Goal: Task Accomplishment & Management: Manage account settings

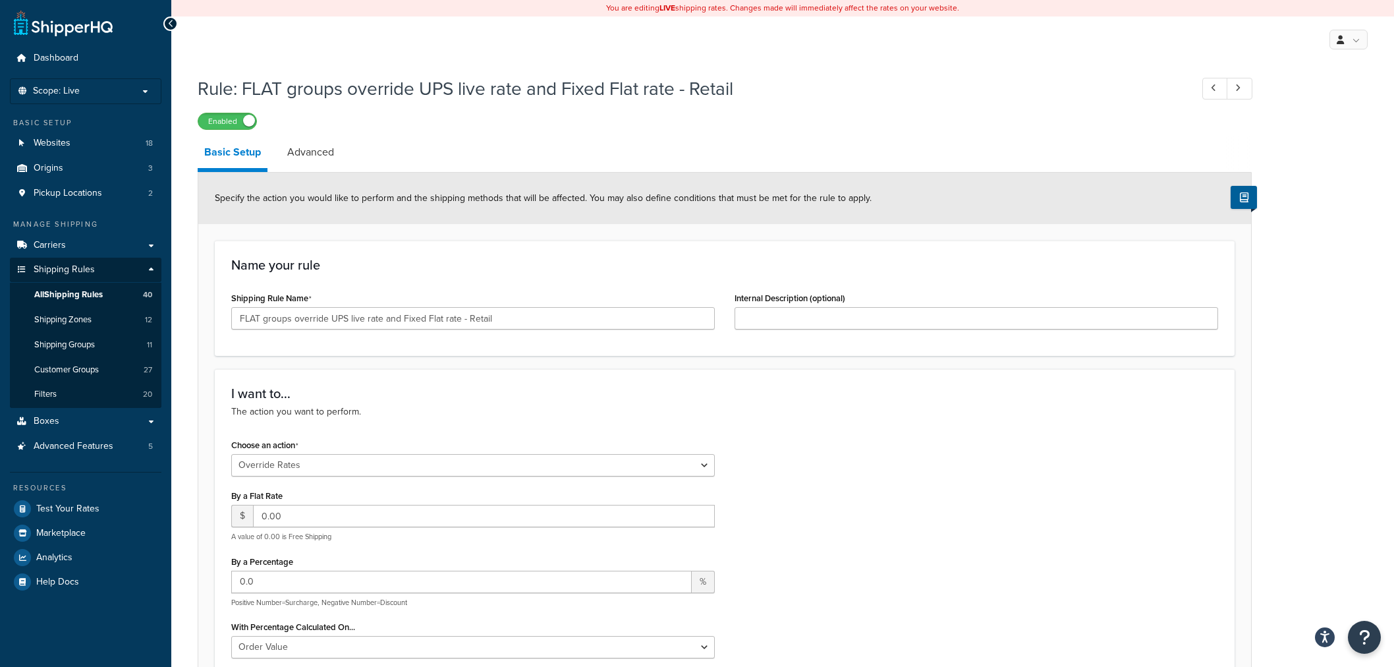
select select "OVERRIDE"
select select "ITEM"
select select "OVERRIDE"
select select "ITEM"
click at [65, 268] on span "Shipping Rules" at bounding box center [64, 269] width 61 height 11
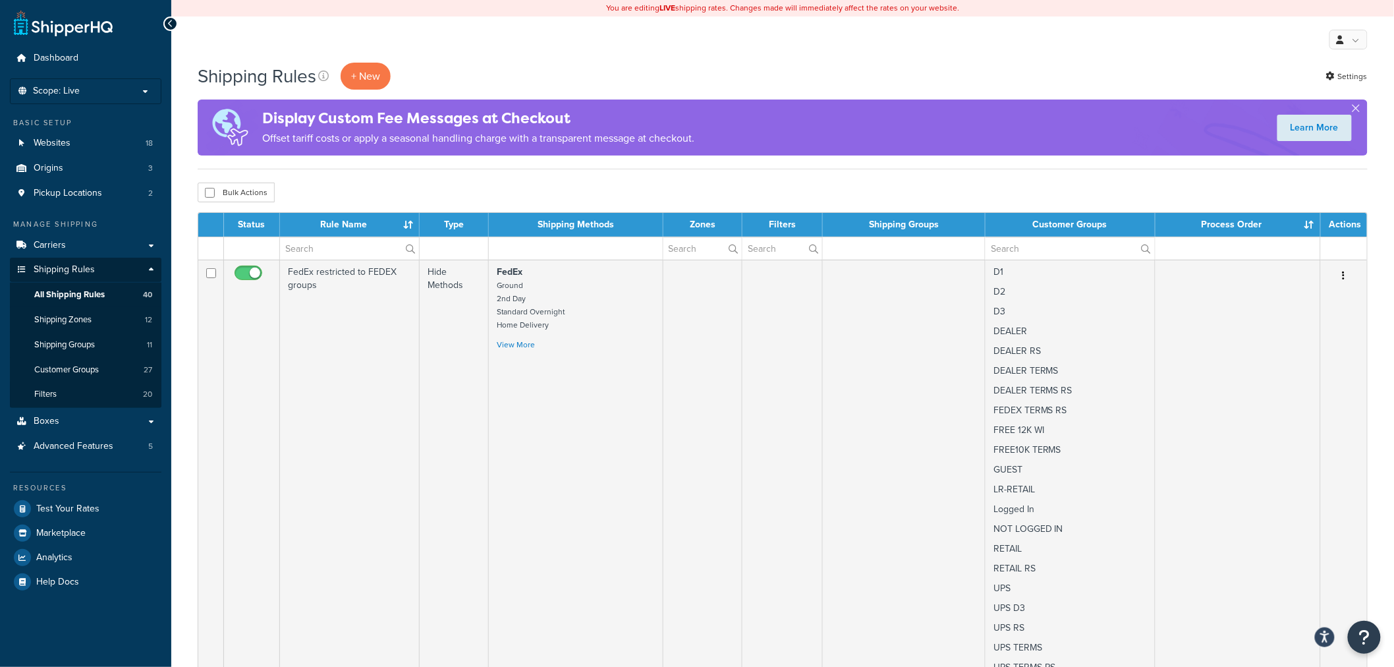
click at [501, 67] on div "Shipping Rules + New Settings" at bounding box center [783, 76] width 1170 height 27
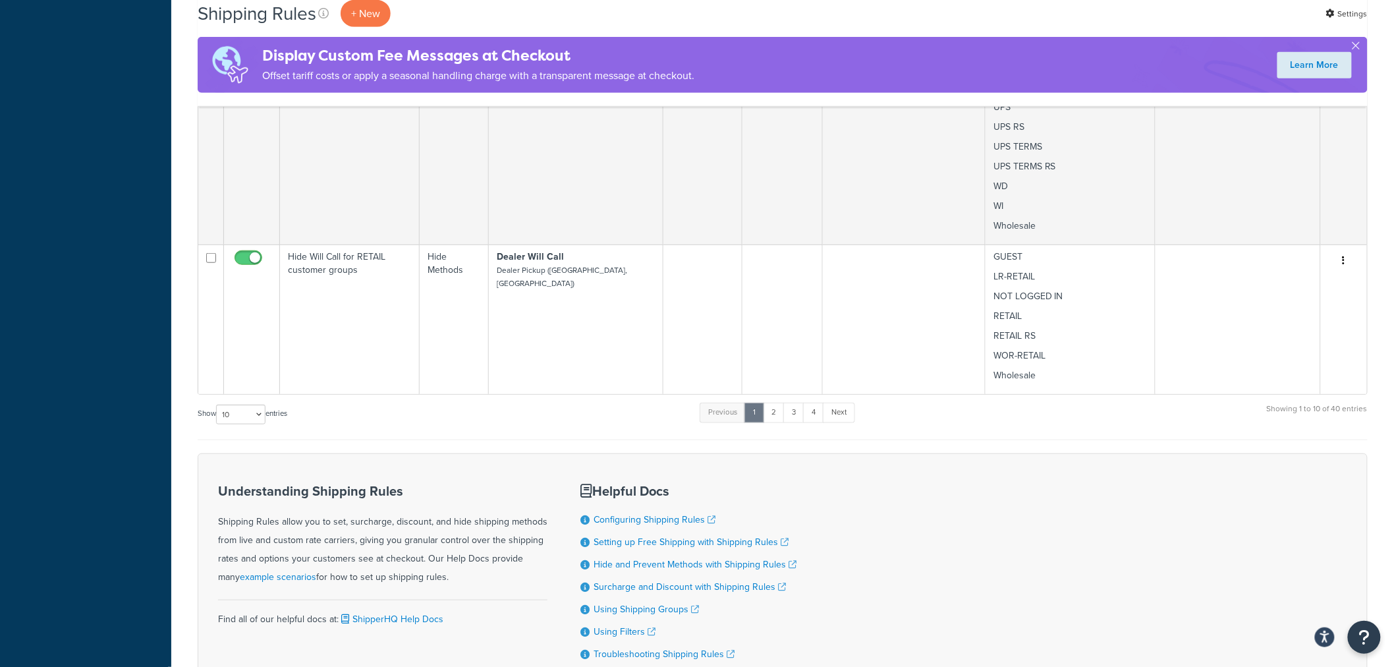
scroll to position [2541, 0]
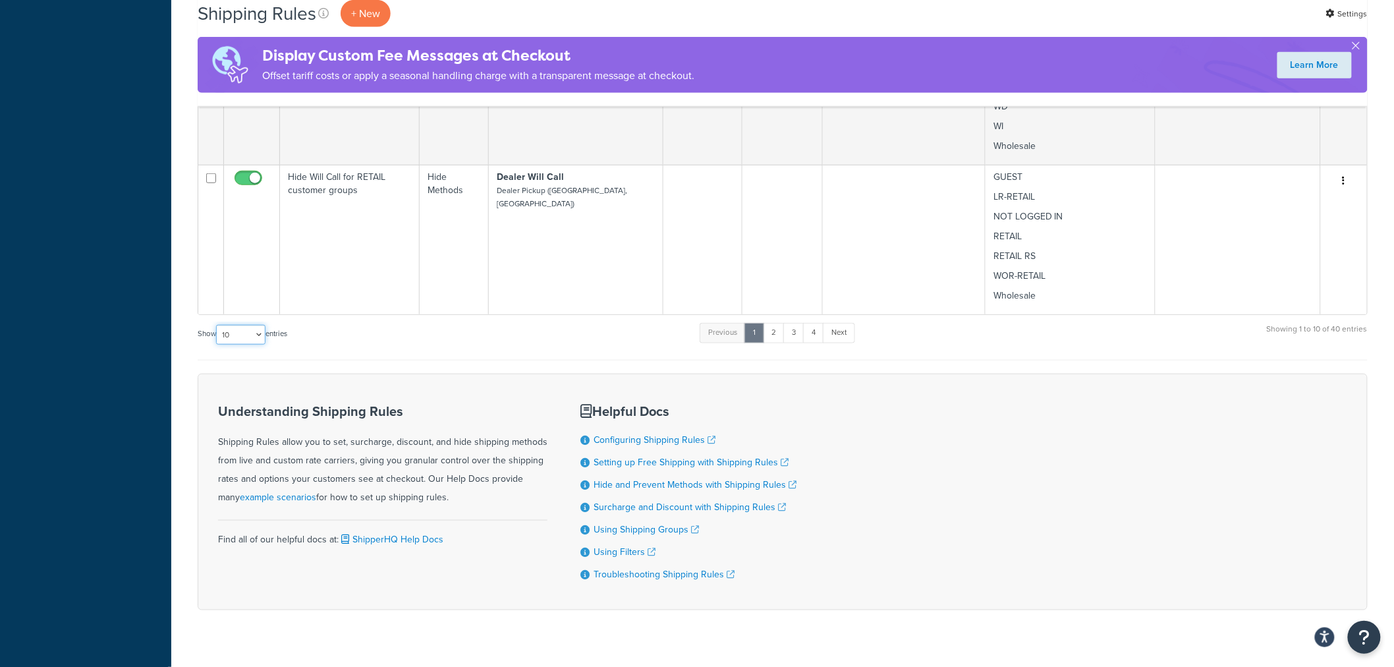
click at [244, 325] on select "10 15 25 50 100 1000" at bounding box center [240, 335] width 49 height 20
select select "100"
click at [217, 325] on select "10 15 25 50 100 1000" at bounding box center [240, 335] width 49 height 20
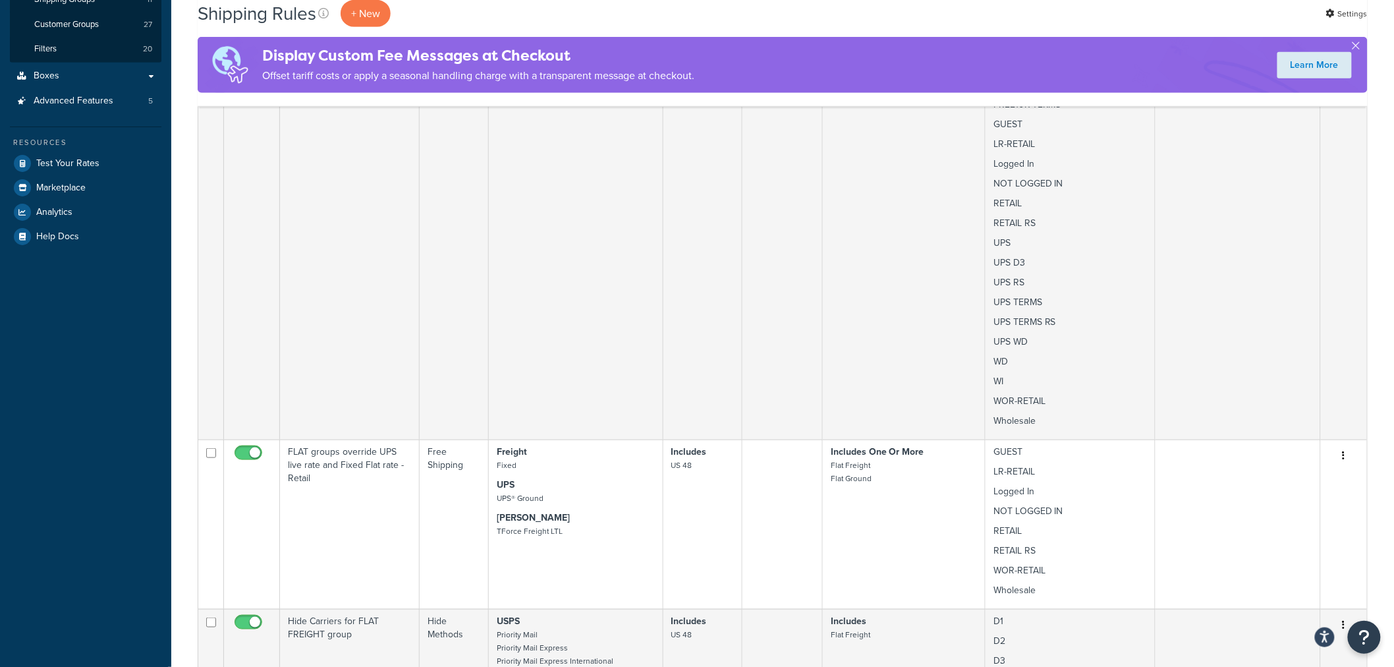
scroll to position [0, 0]
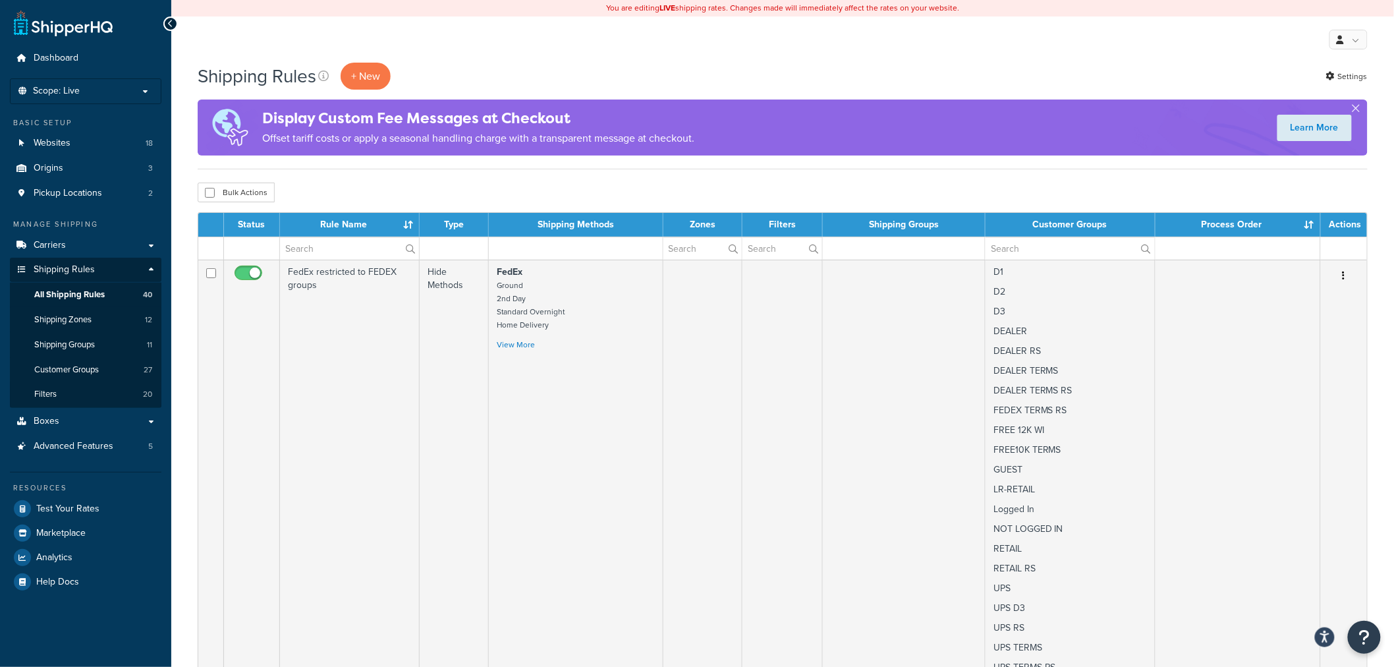
click at [991, 66] on div "Shipping Rules + New Settings" at bounding box center [783, 76] width 1170 height 27
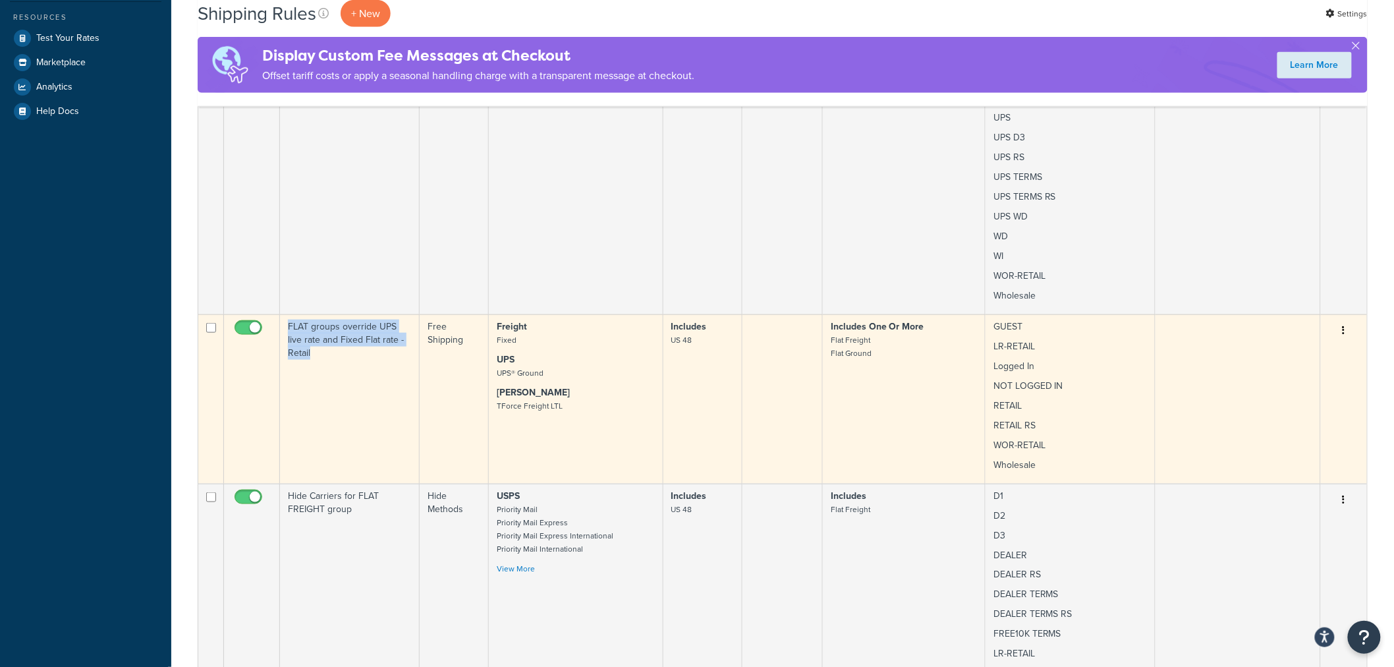
click at [306, 374] on td "FLAT groups override UPS live rate and Fixed Flat rate - Retail" at bounding box center [350, 398] width 140 height 169
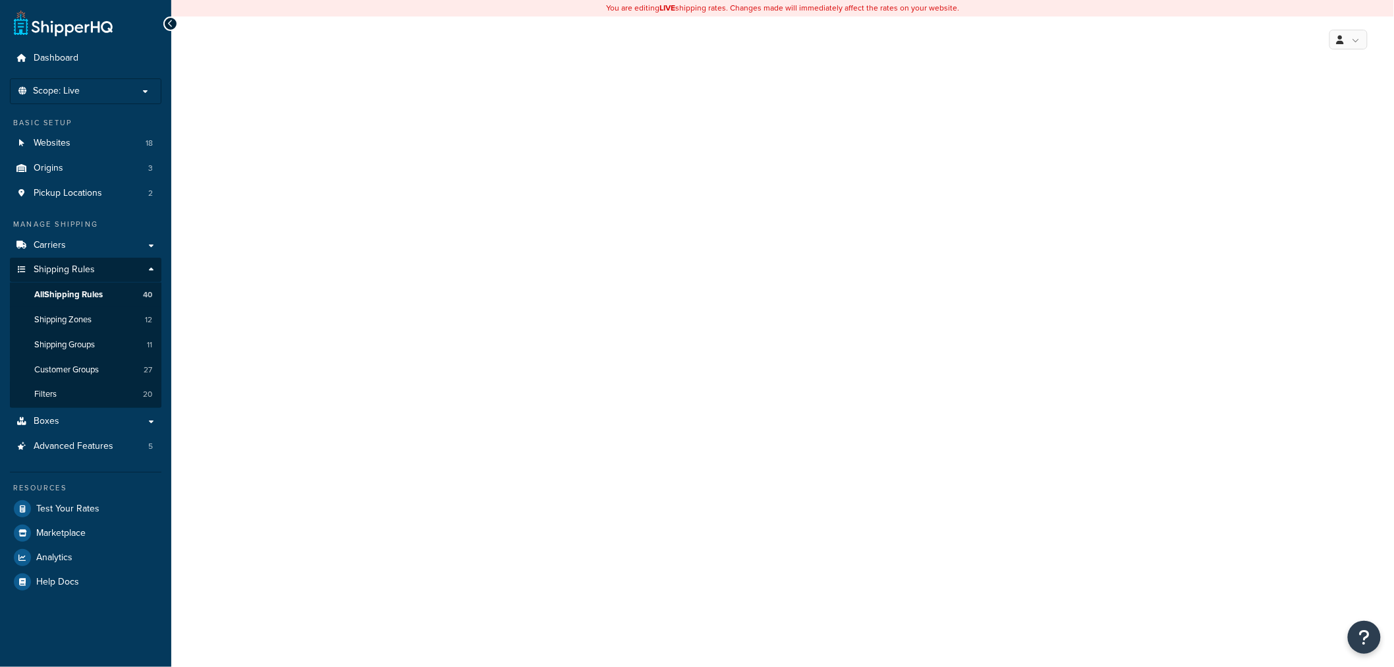
select select "OVERRIDE"
select select "ITEM"
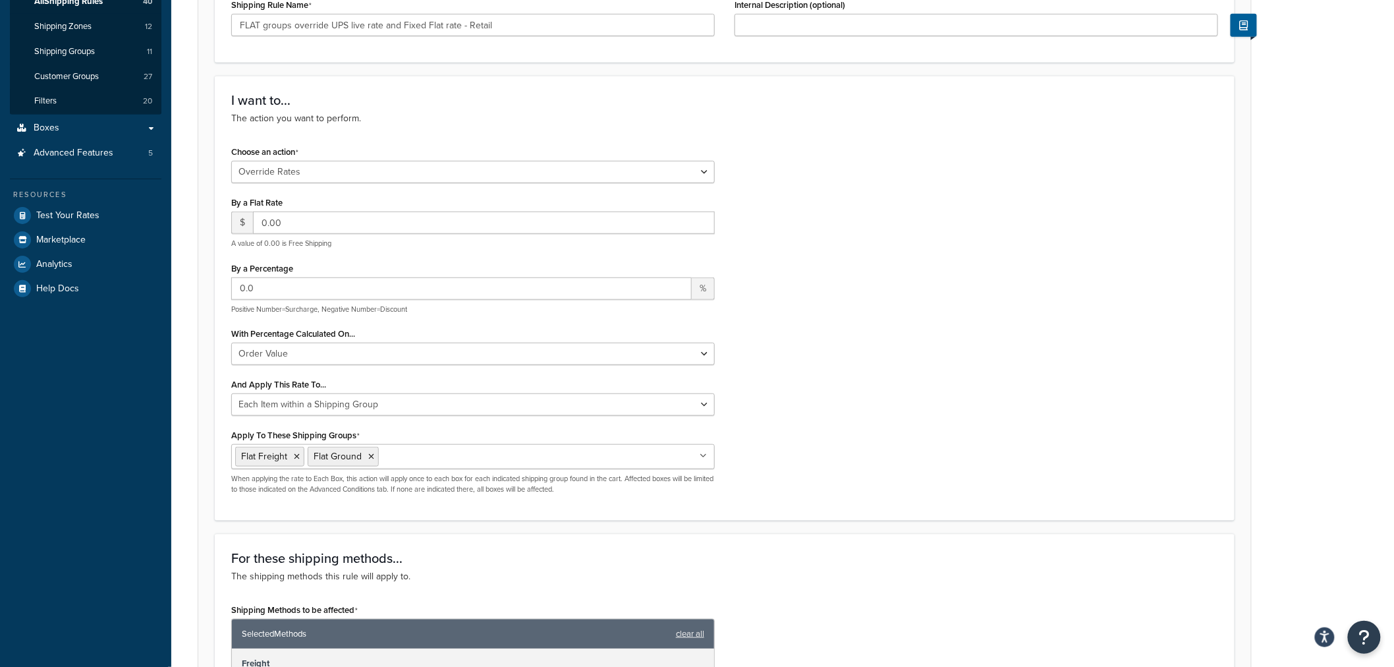
scroll to position [366, 0]
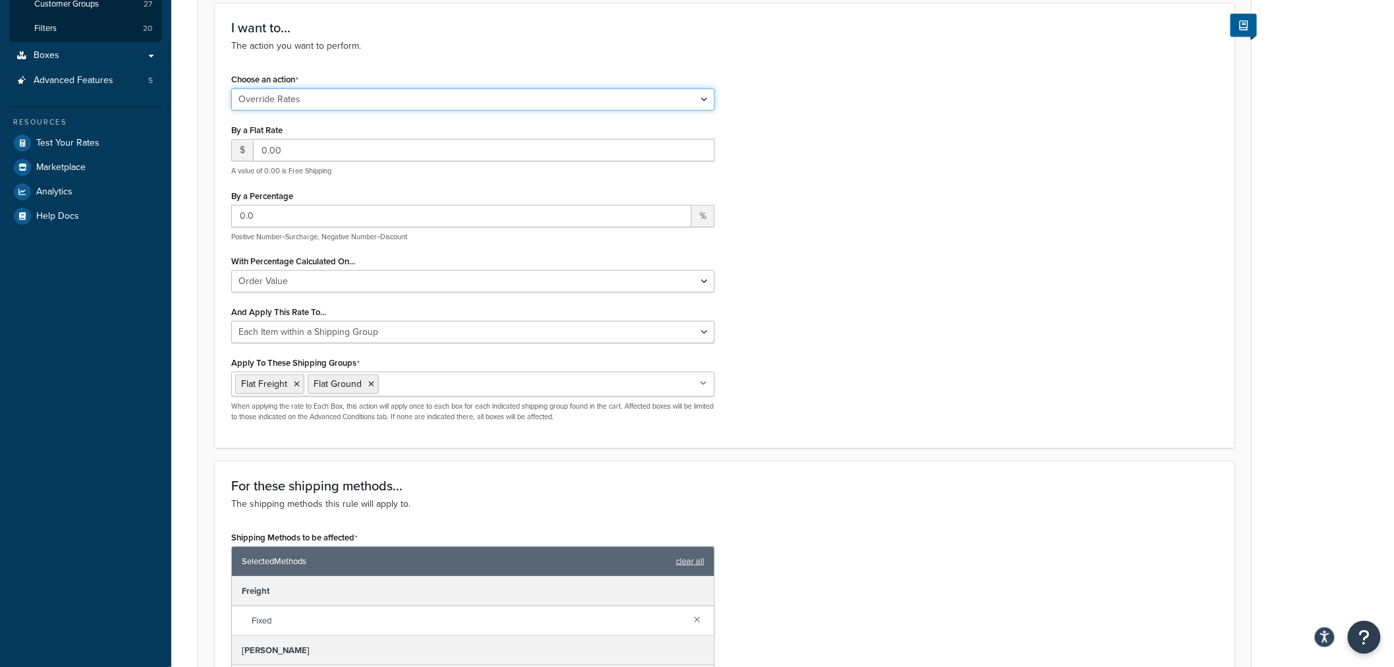
click at [518, 101] on select "Choose an action Override Rates Surcharge or discount rates Hide a shipping met…" at bounding box center [473, 99] width 484 height 22
click at [839, 81] on div "Choose an action Choose an action Override Rates Surcharge or discount rates Hi…" at bounding box center [724, 251] width 1007 height 362
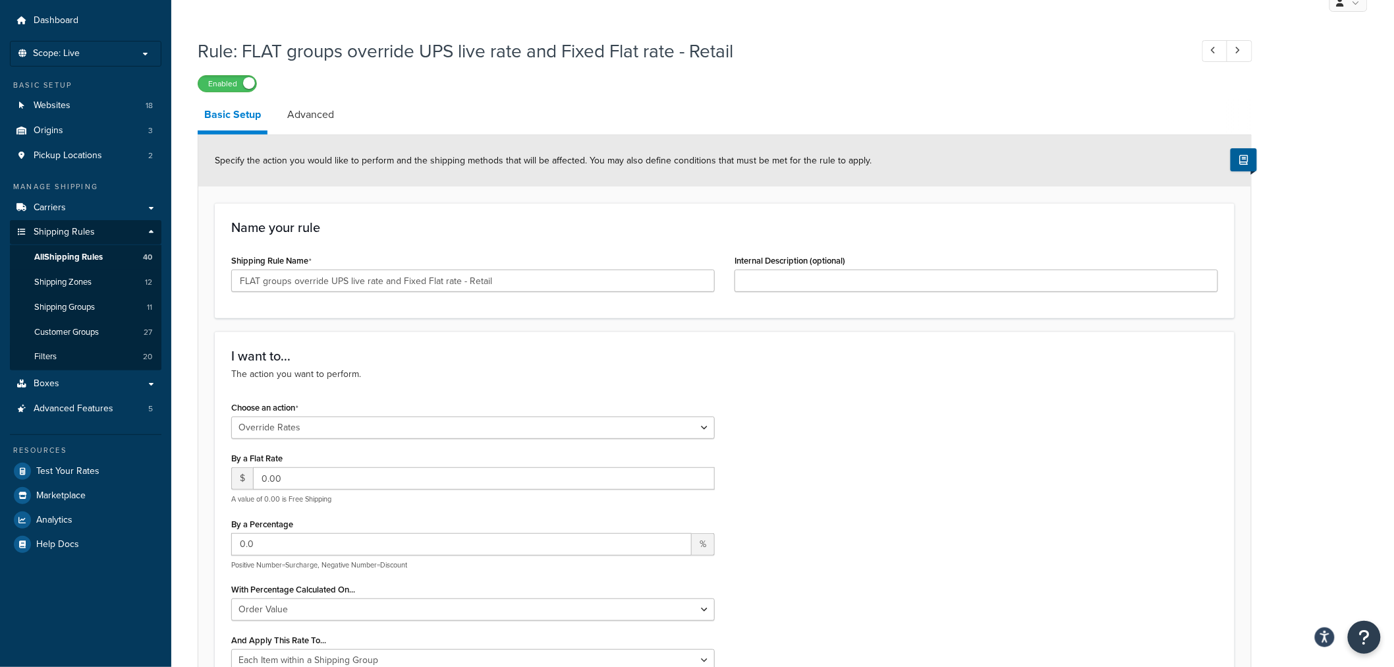
scroll to position [0, 0]
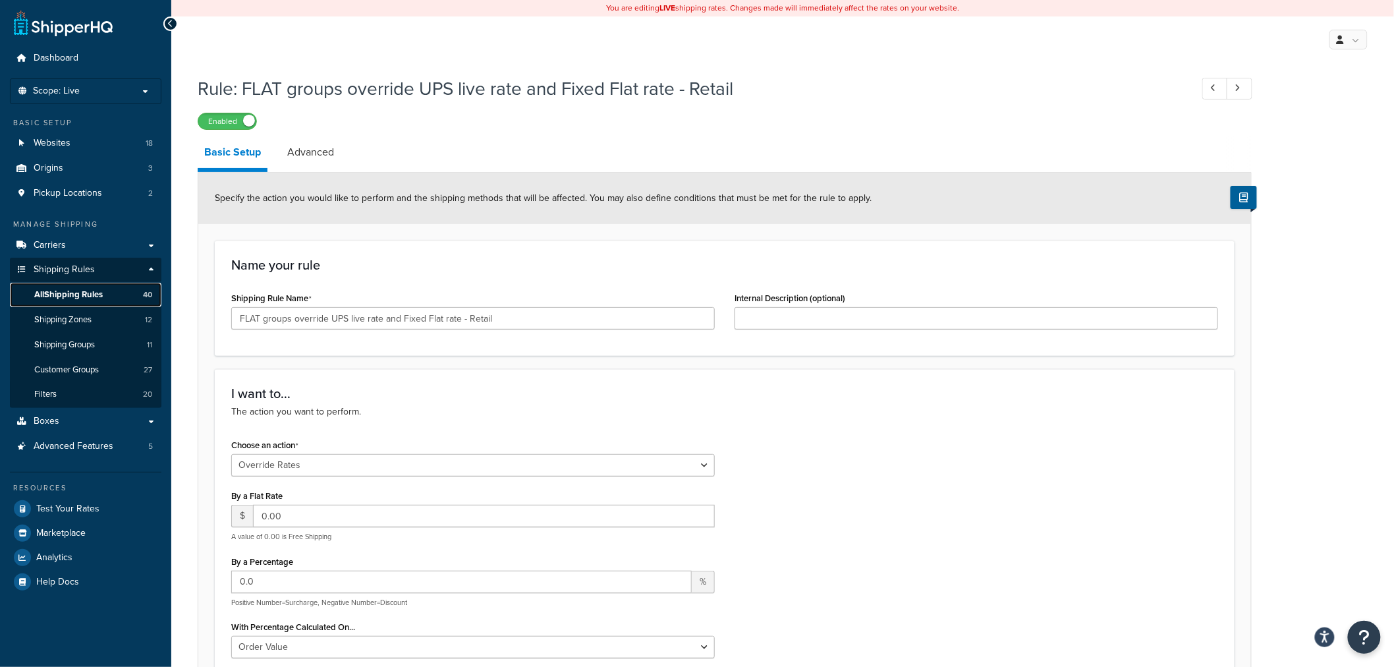
click at [55, 290] on span "All Shipping Rules" at bounding box center [68, 294] width 69 height 11
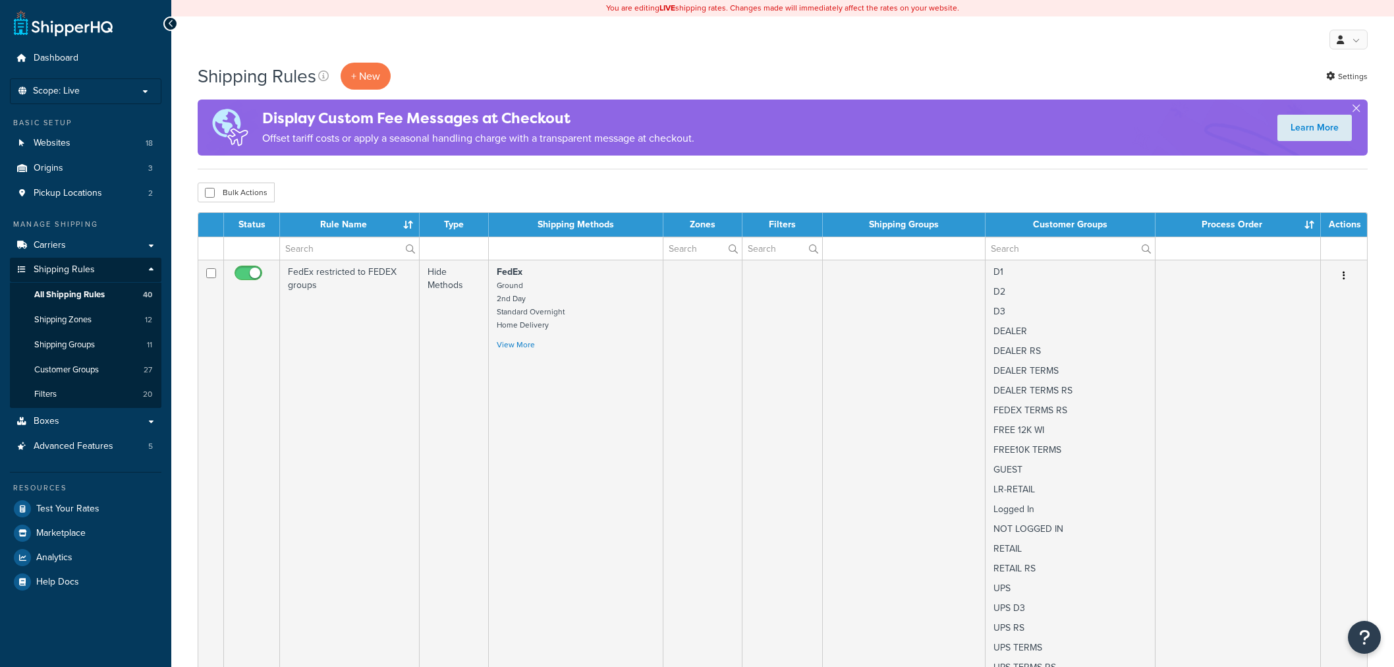
select select "100"
click at [438, 61] on div "My Profile Billing Global Settings Contact Us Logout" at bounding box center [782, 39] width 1223 height 46
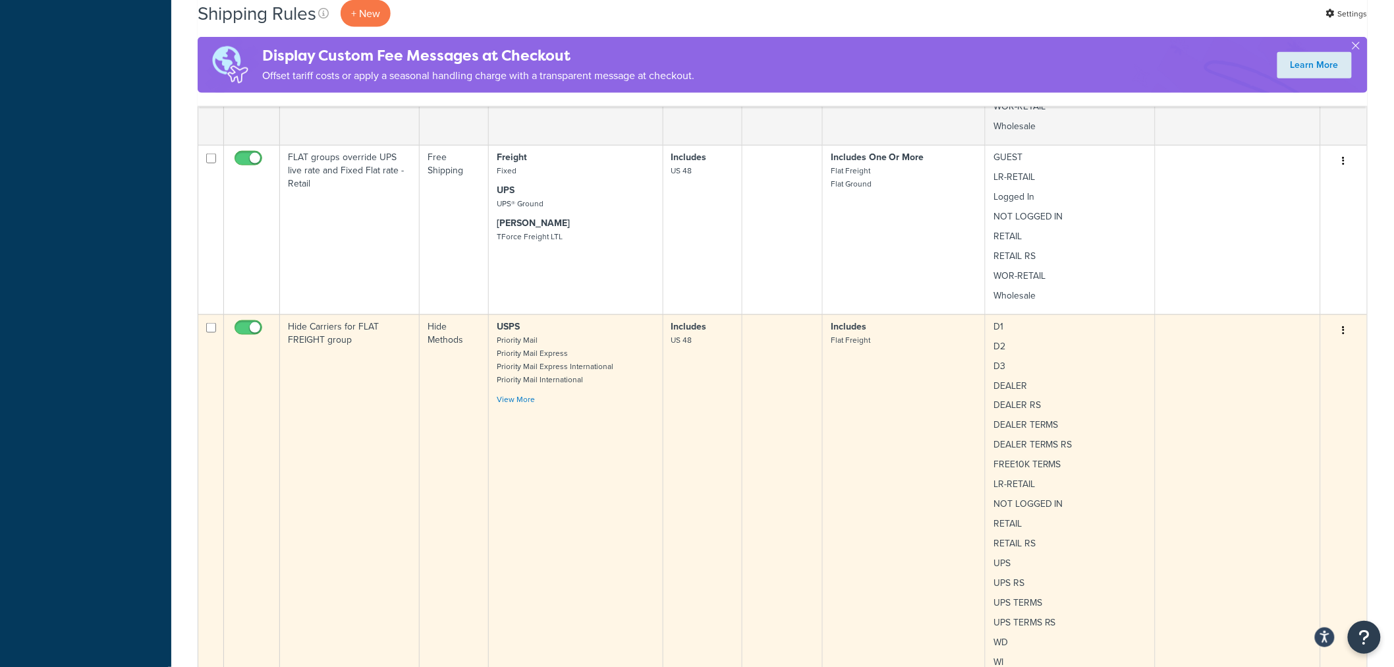
click at [331, 358] on td "Hide Carriers for FLAT FREIGHT group" at bounding box center [350, 507] width 140 height 387
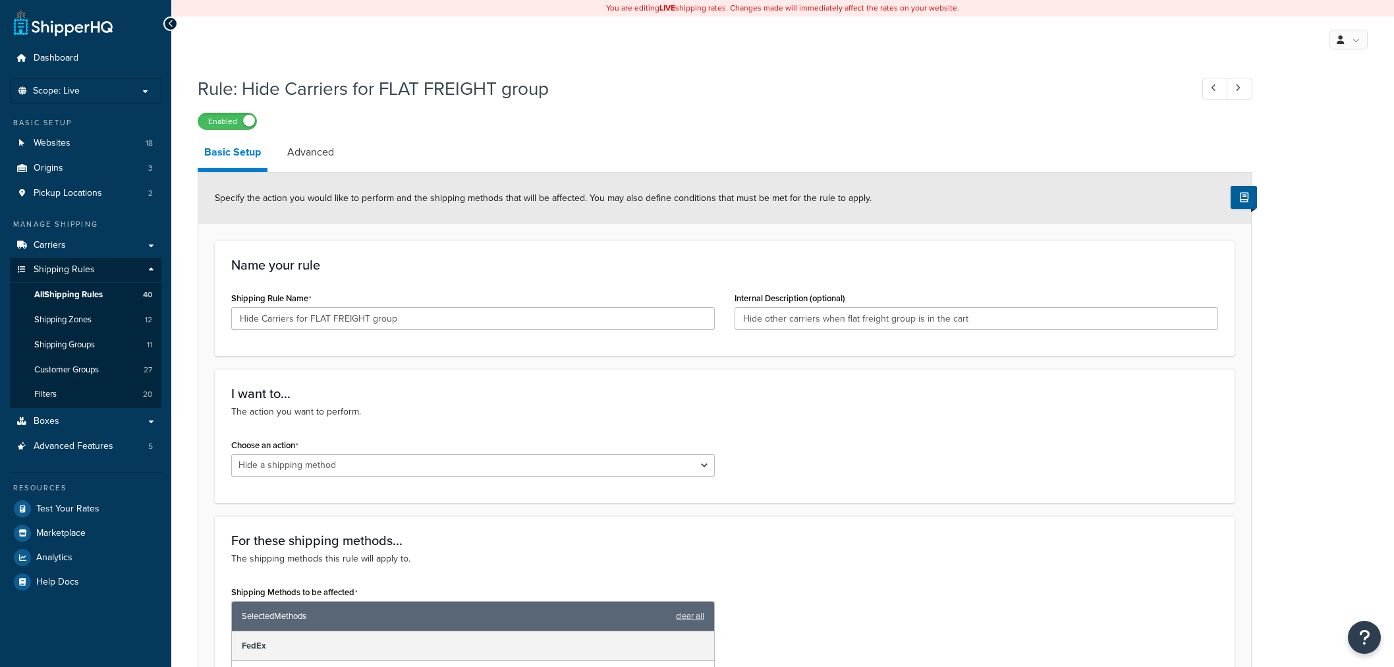
select select "HIDE"
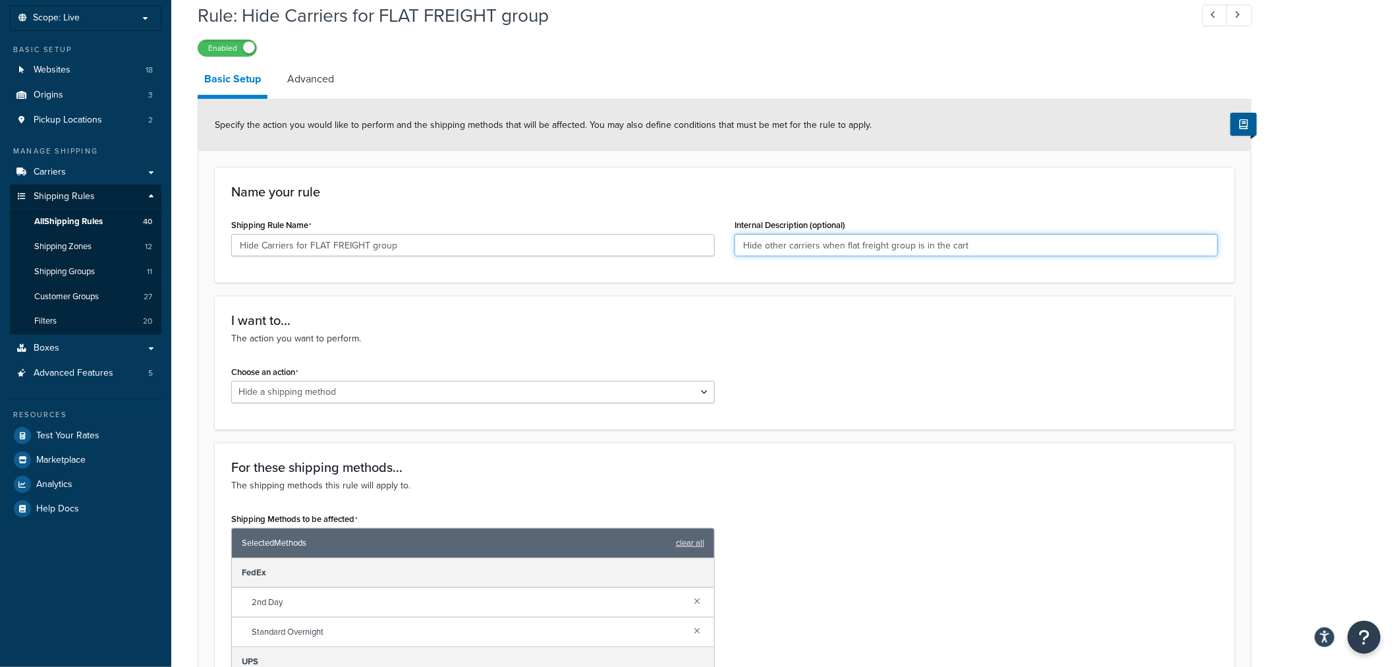
click at [820, 249] on input "Hide other carriers when flat freight group is in the cart" at bounding box center [977, 245] width 484 height 22
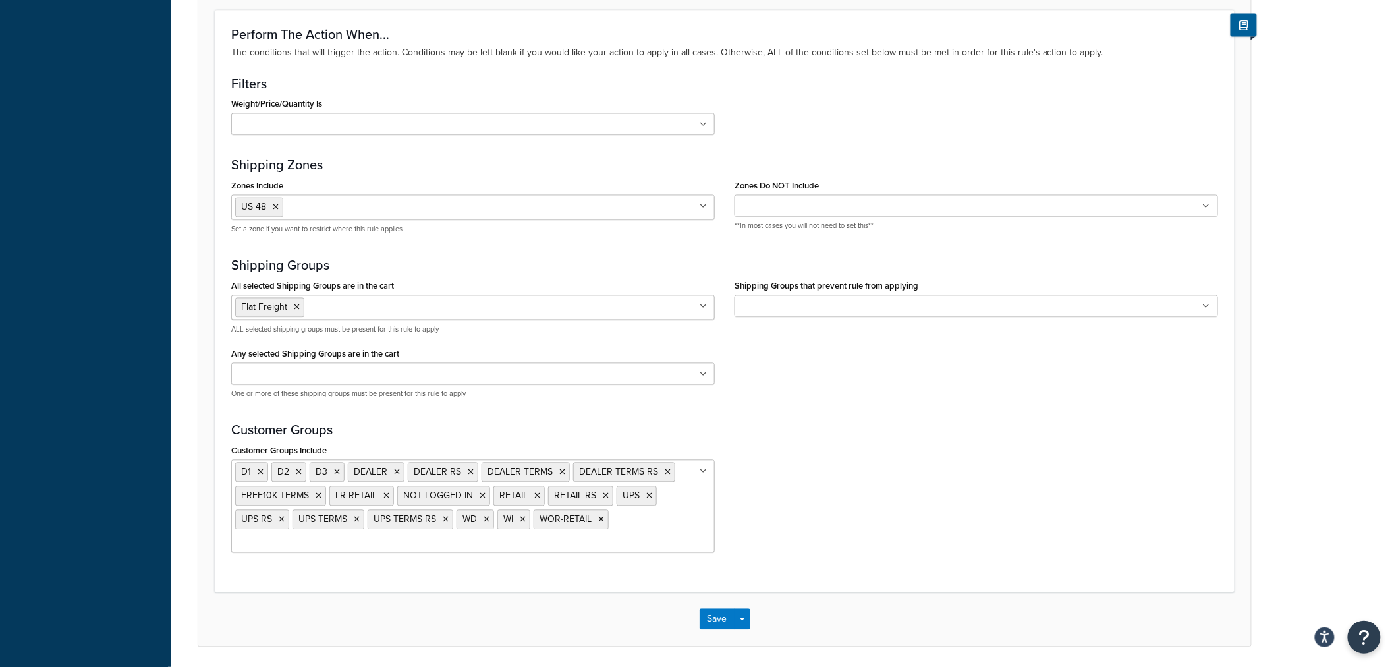
scroll to position [998, 0]
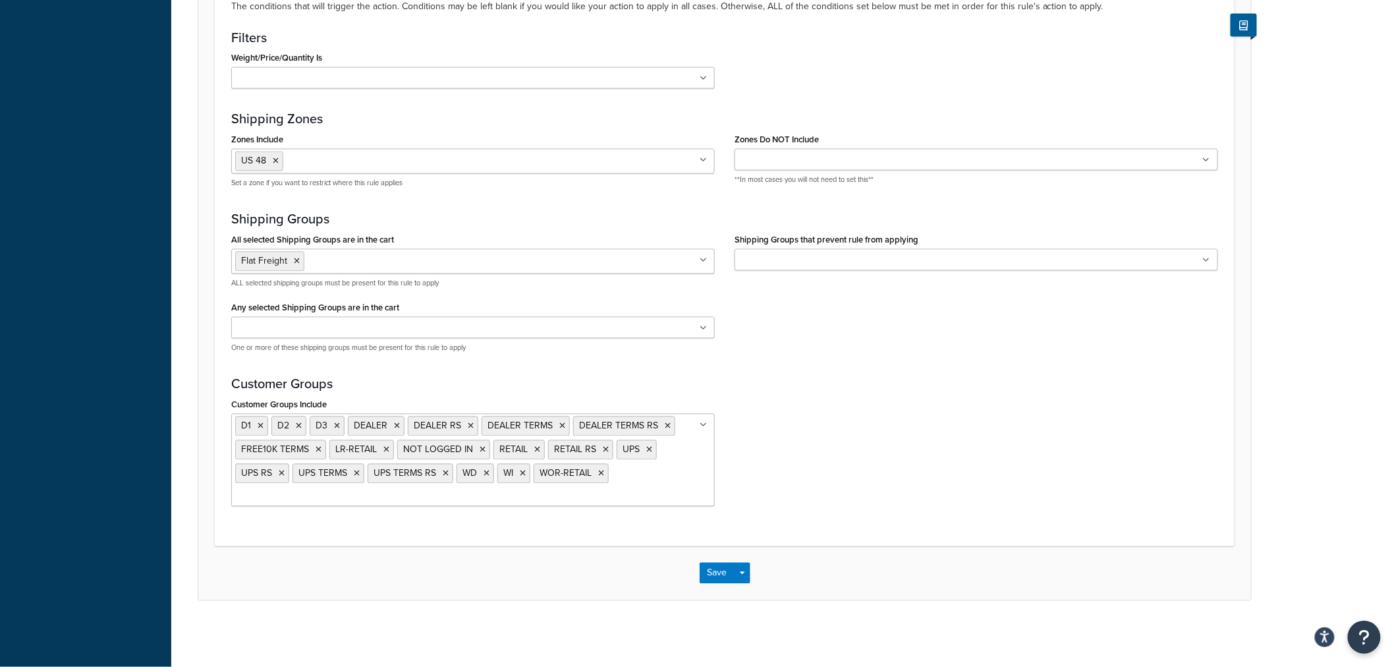
click at [704, 425] on icon at bounding box center [703, 426] width 7 height 8
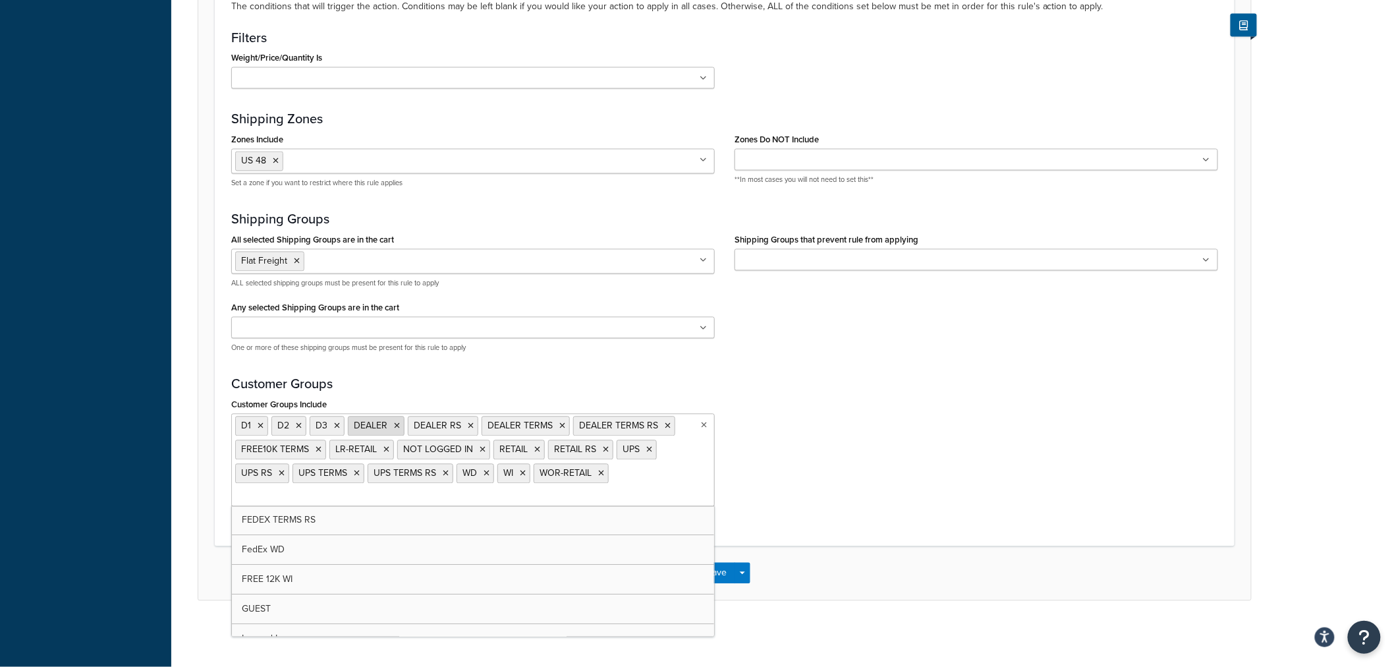
click at [396, 424] on icon at bounding box center [397, 426] width 6 height 8
click at [409, 426] on icon at bounding box center [411, 426] width 6 height 8
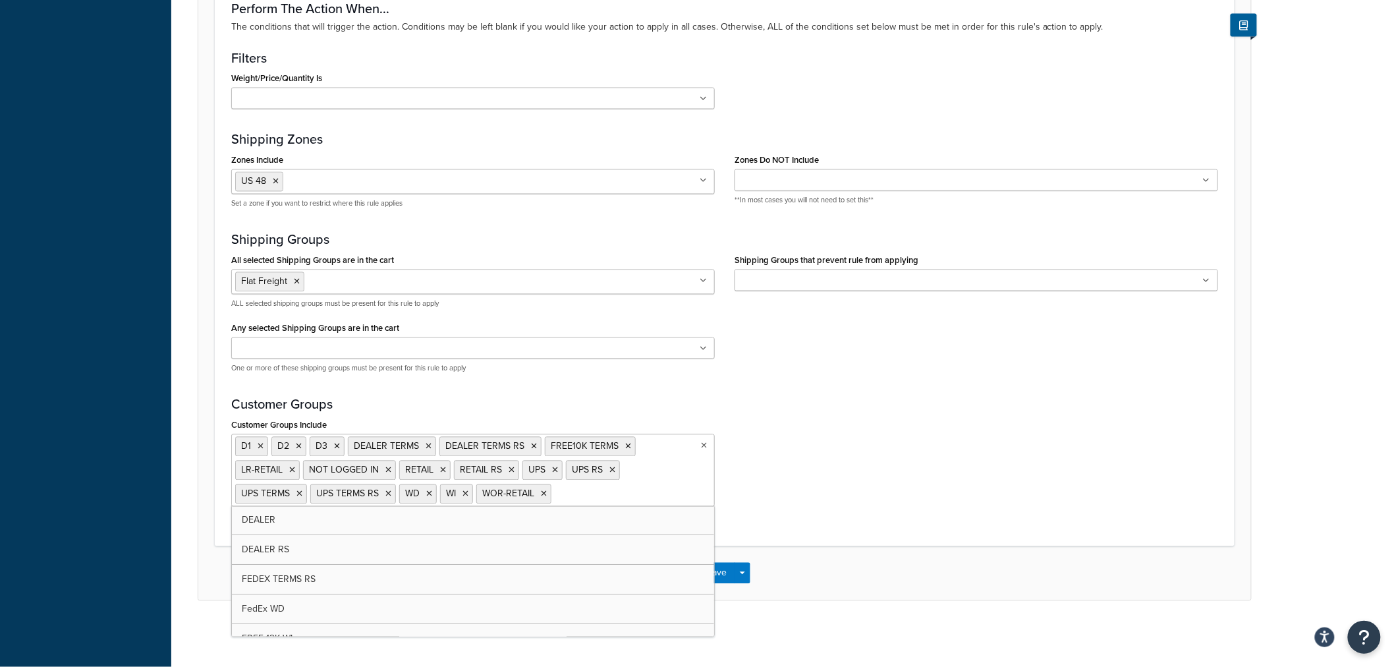
scroll to position [978, 0]
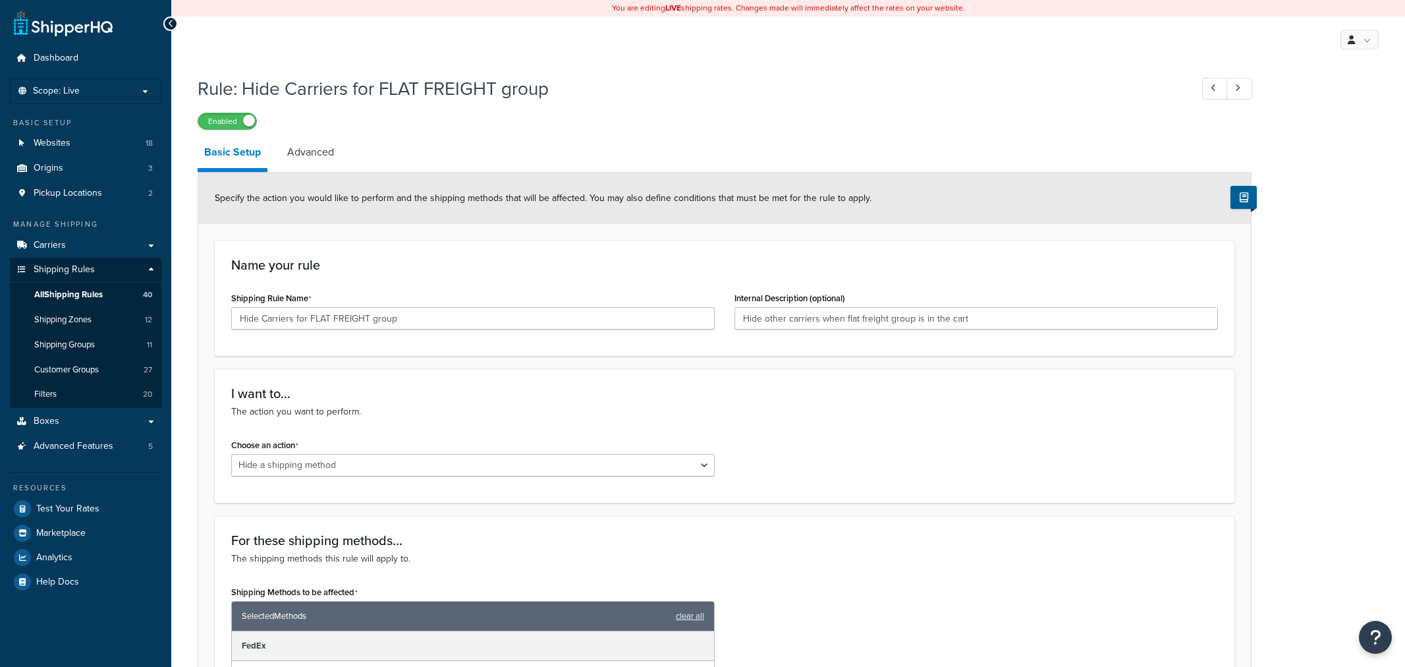
select select "HIDE"
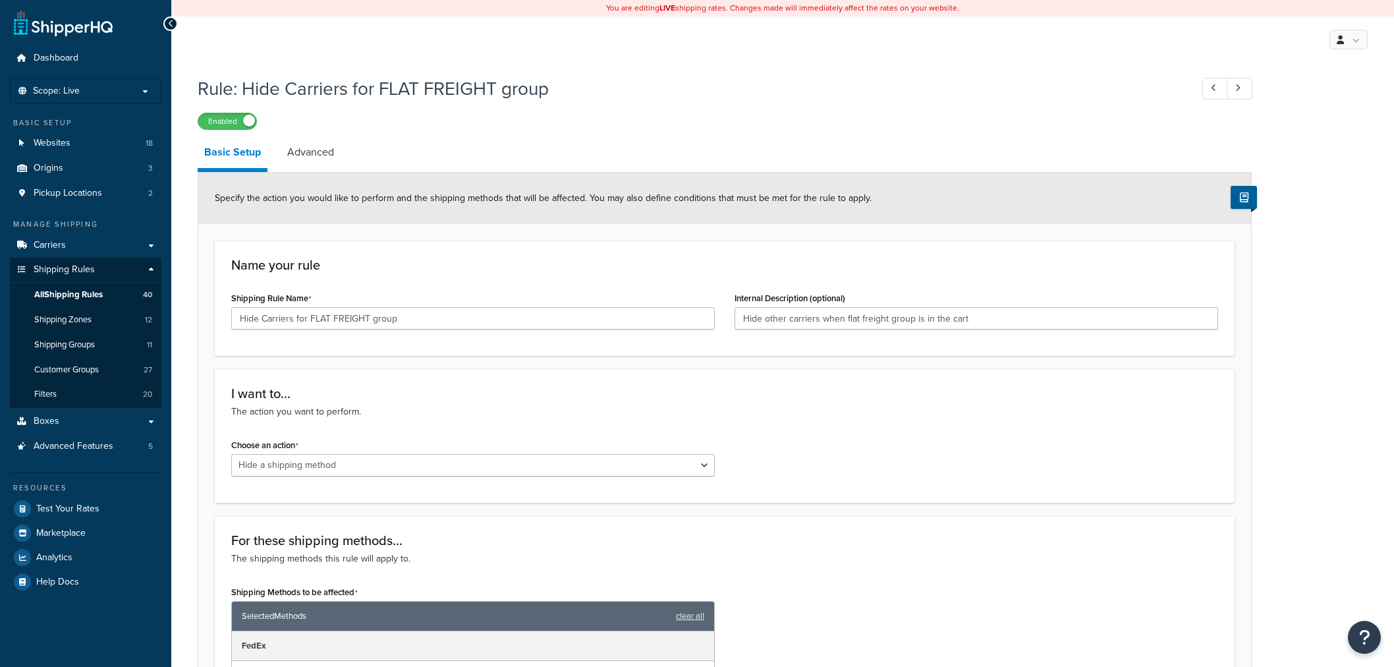
select select "HIDE"
click at [799, 310] on input "Hide other carriers when flat freight group is in the cart" at bounding box center [977, 318] width 484 height 22
click at [81, 295] on span "All Shipping Rules" at bounding box center [68, 294] width 69 height 11
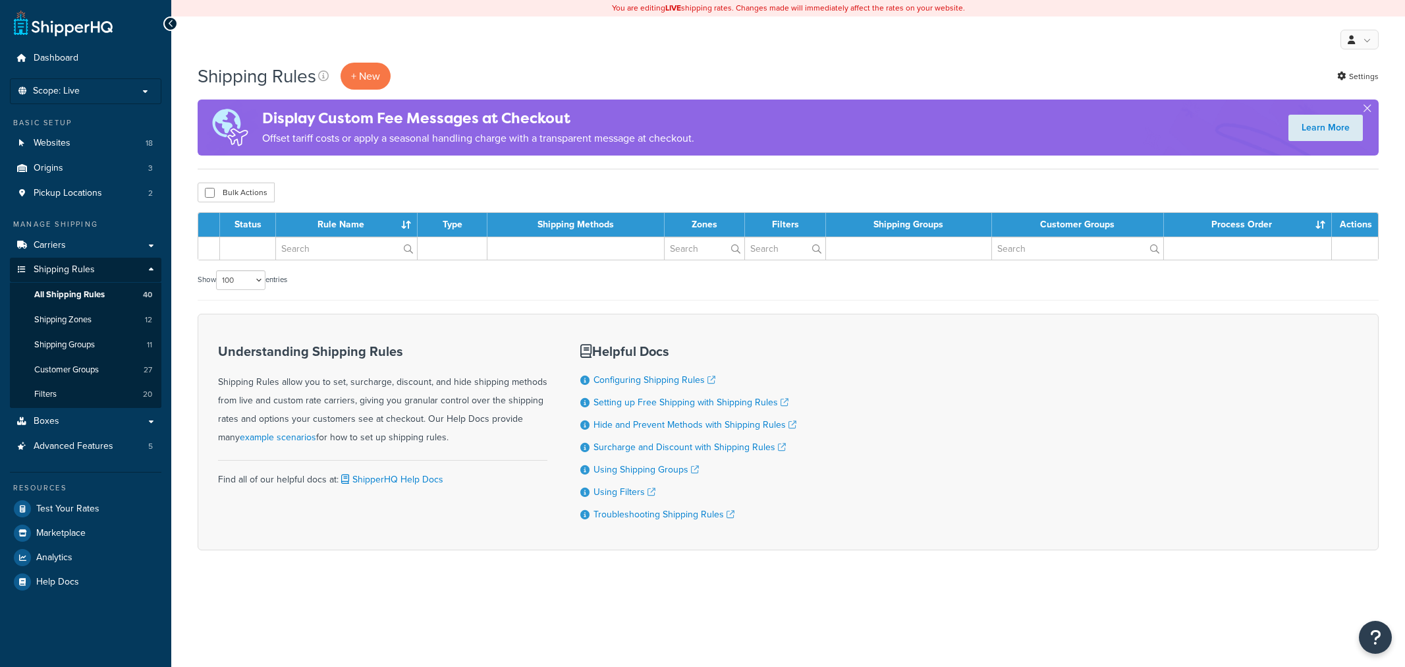
select select "100"
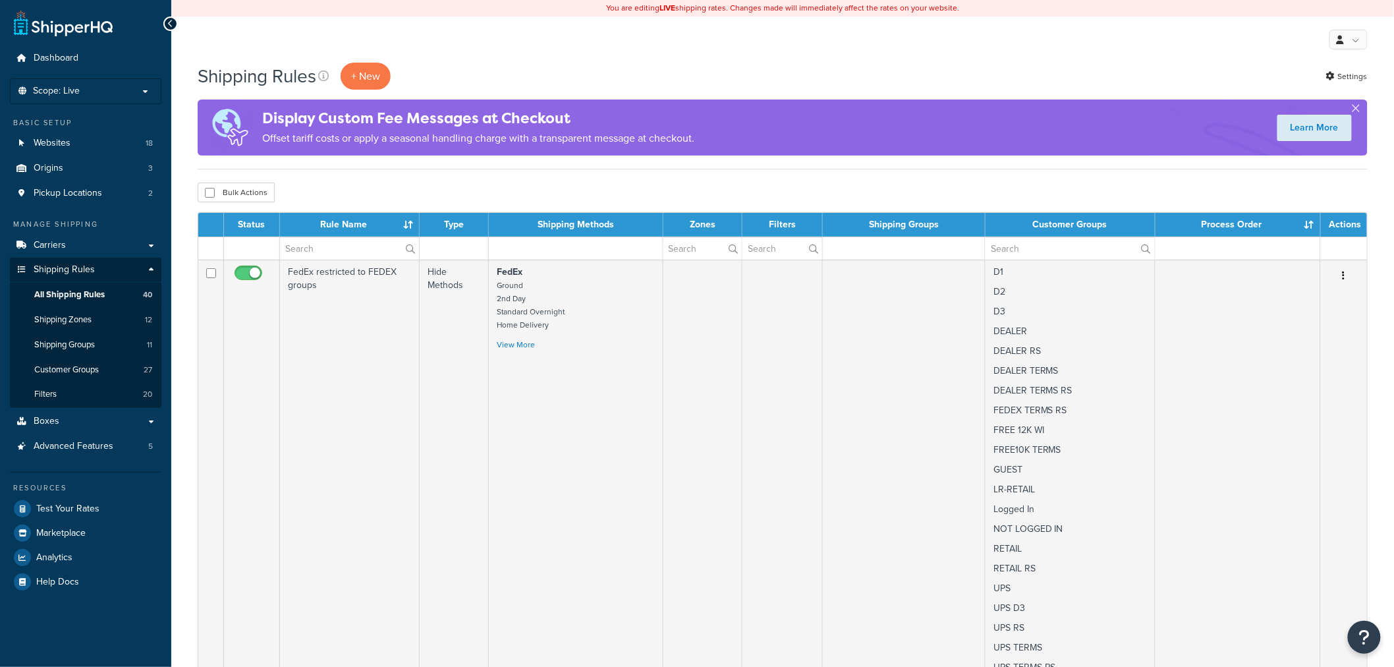
click at [495, 63] on div "Shipping Rules + New Settings" at bounding box center [783, 76] width 1170 height 27
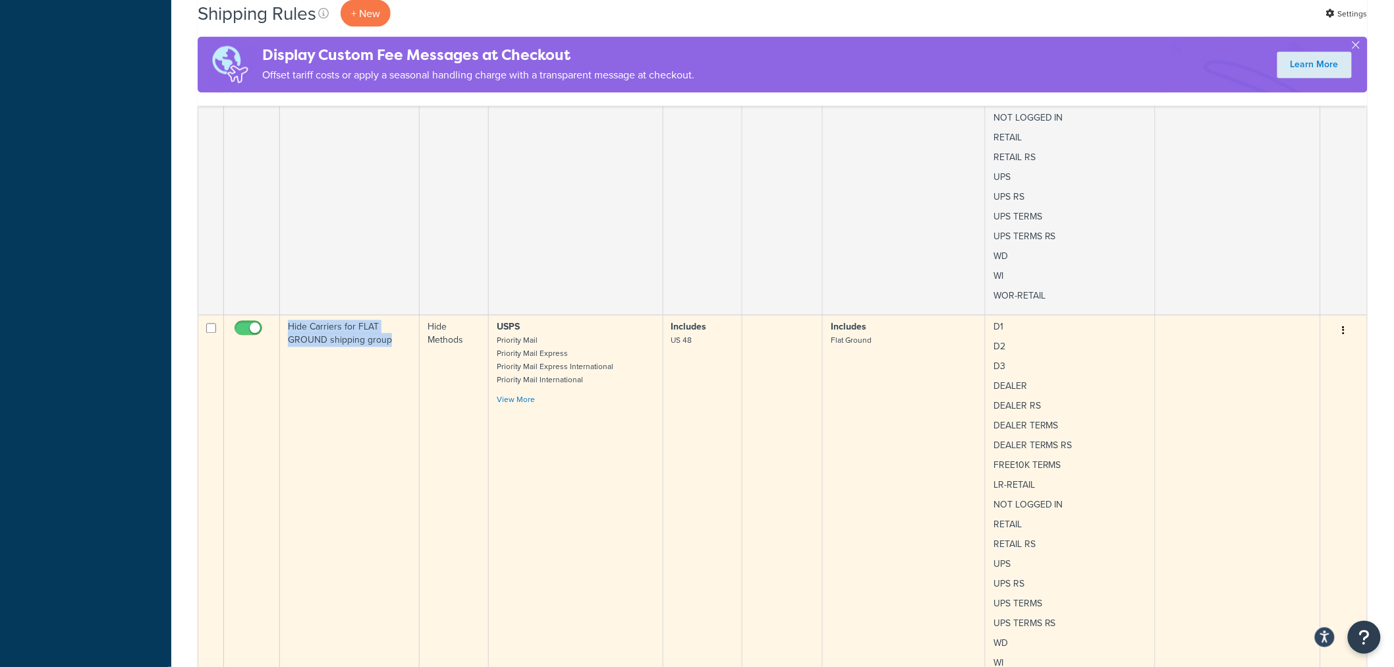
click at [339, 416] on td "Hide Carriers for FLAT GROUND shipping group" at bounding box center [350, 508] width 140 height 387
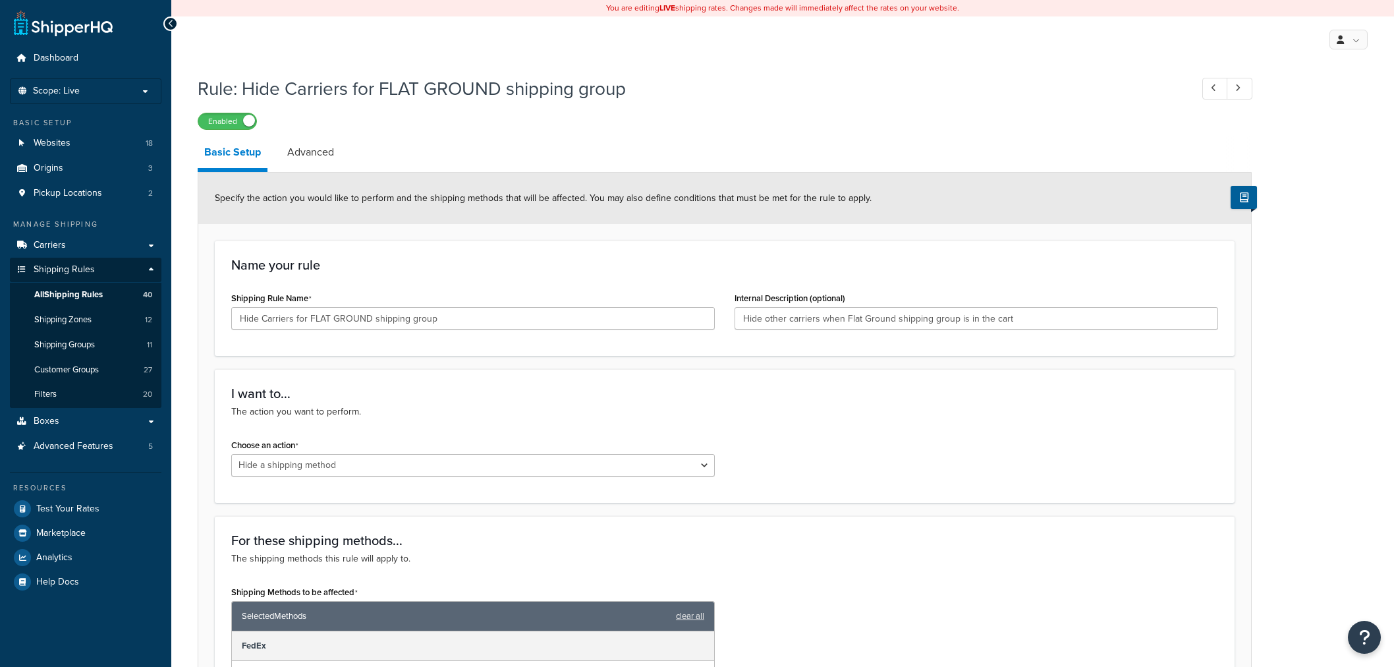
select select "HIDE"
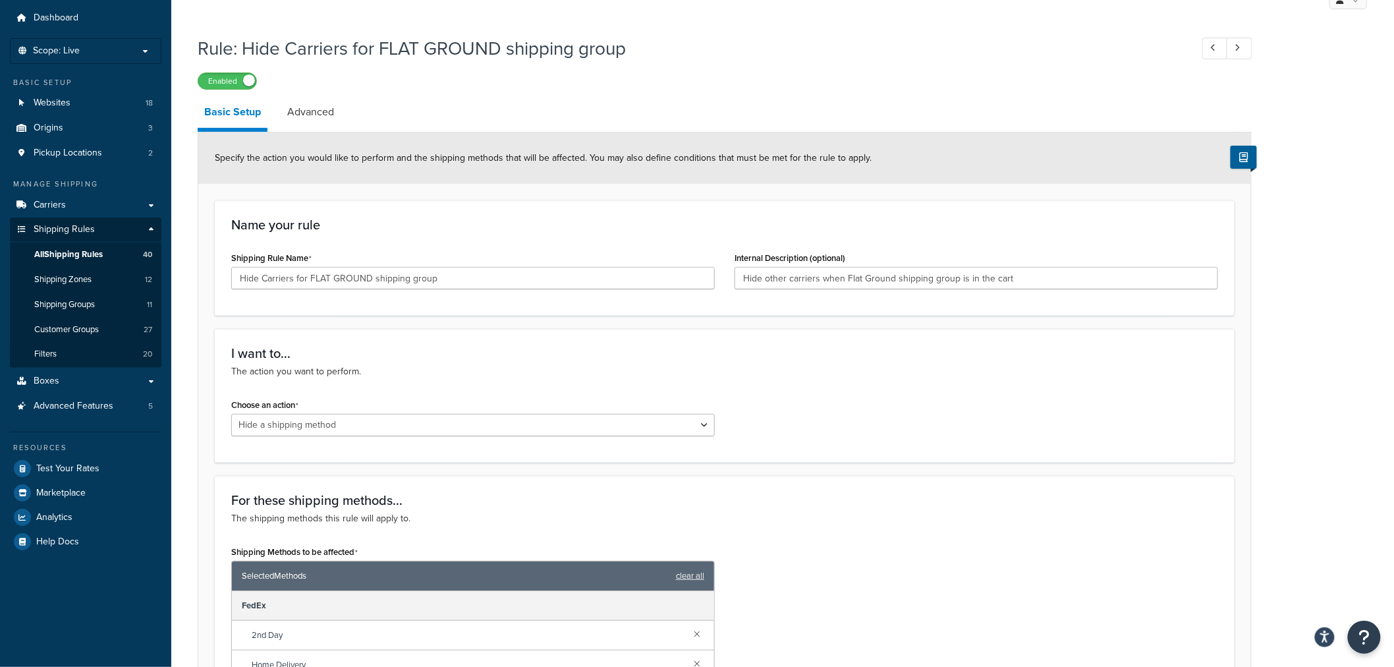
scroll to position [73, 0]
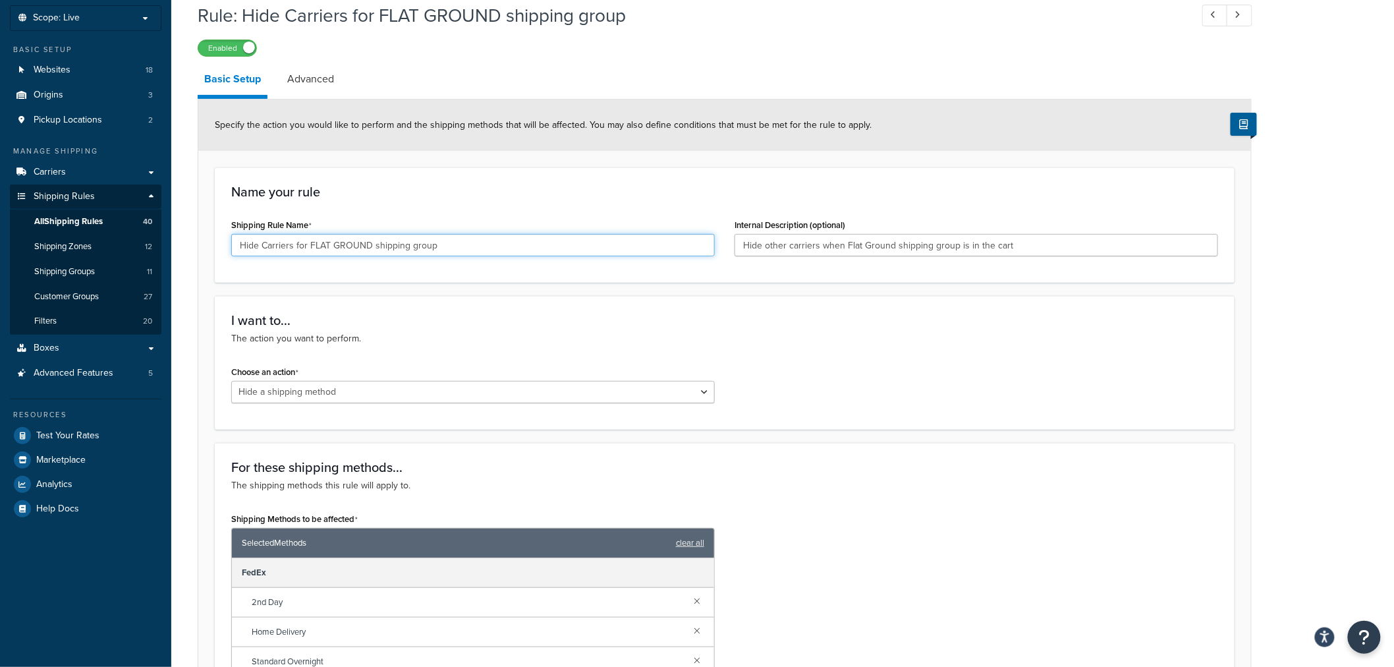
click at [590, 248] on input "Hide Carriers for FLAT GROUND shipping group" at bounding box center [473, 245] width 484 height 22
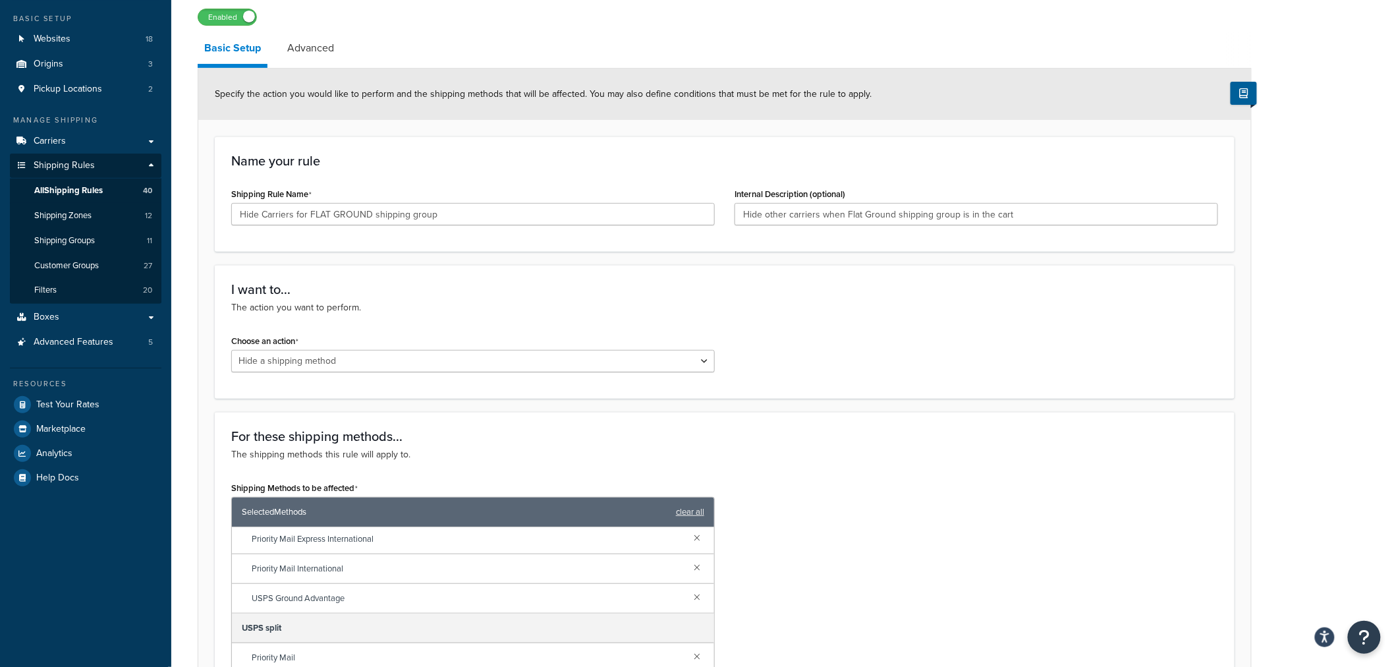
scroll to position [0, 0]
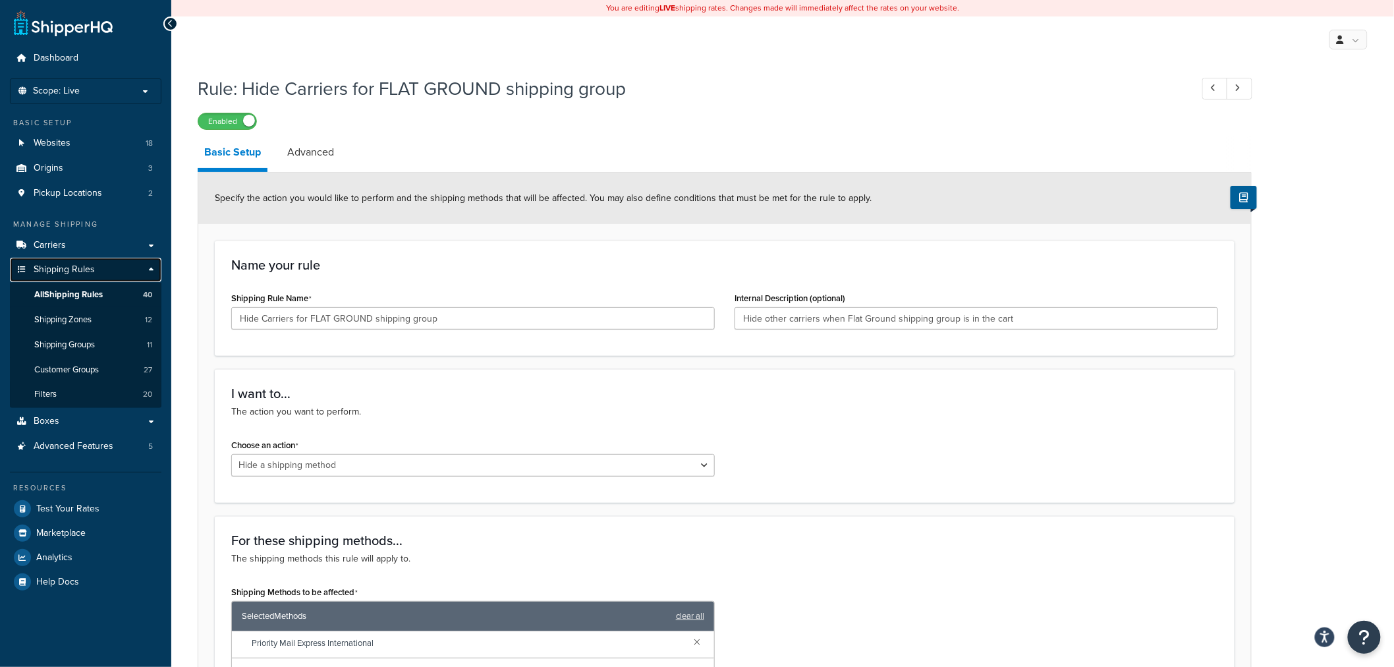
click at [34, 270] on span "Shipping Rules" at bounding box center [64, 269] width 61 height 11
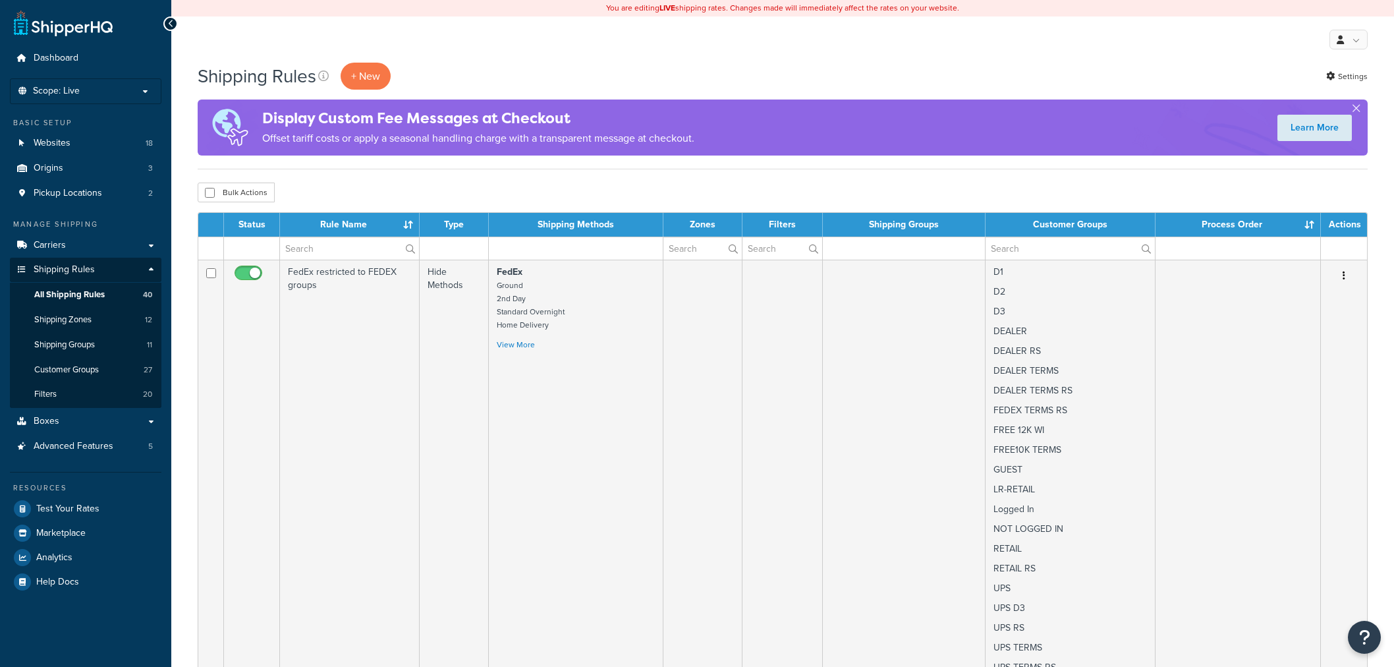
select select "100"
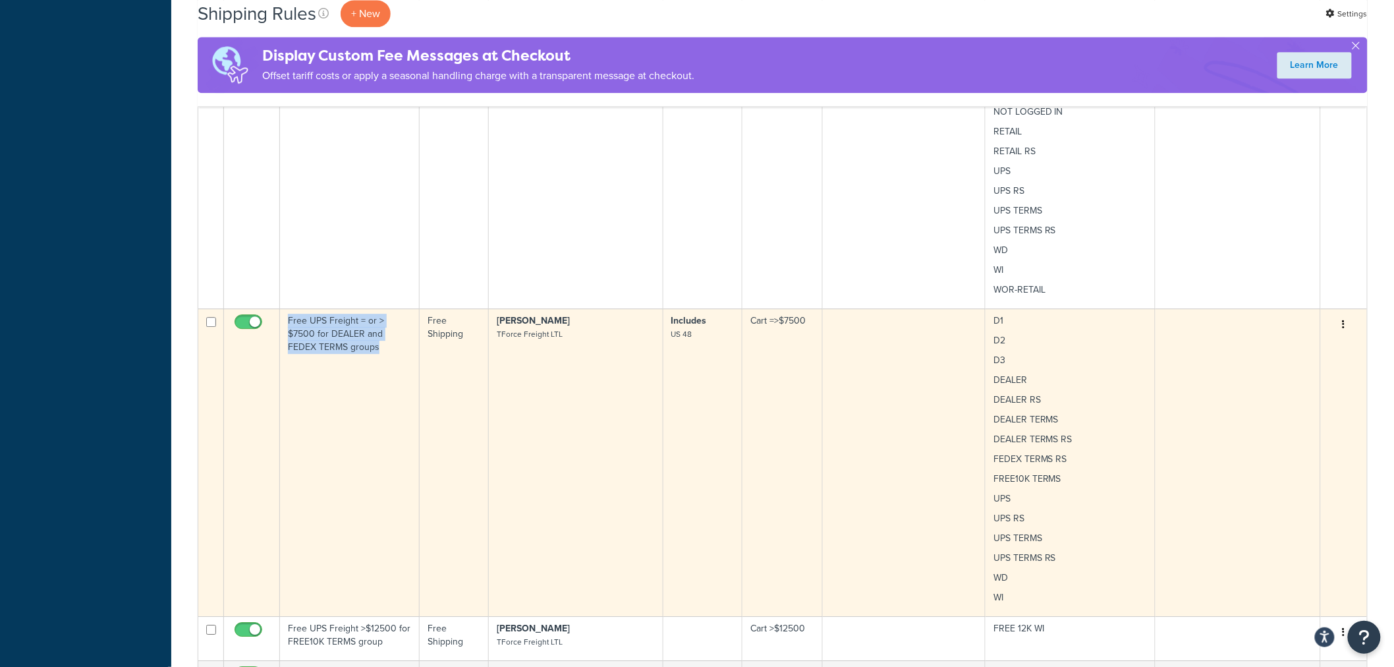
click at [331, 366] on td "Free UPS Freight = or > $7500 for DEALER and FEDEX TERMS groups" at bounding box center [350, 462] width 140 height 308
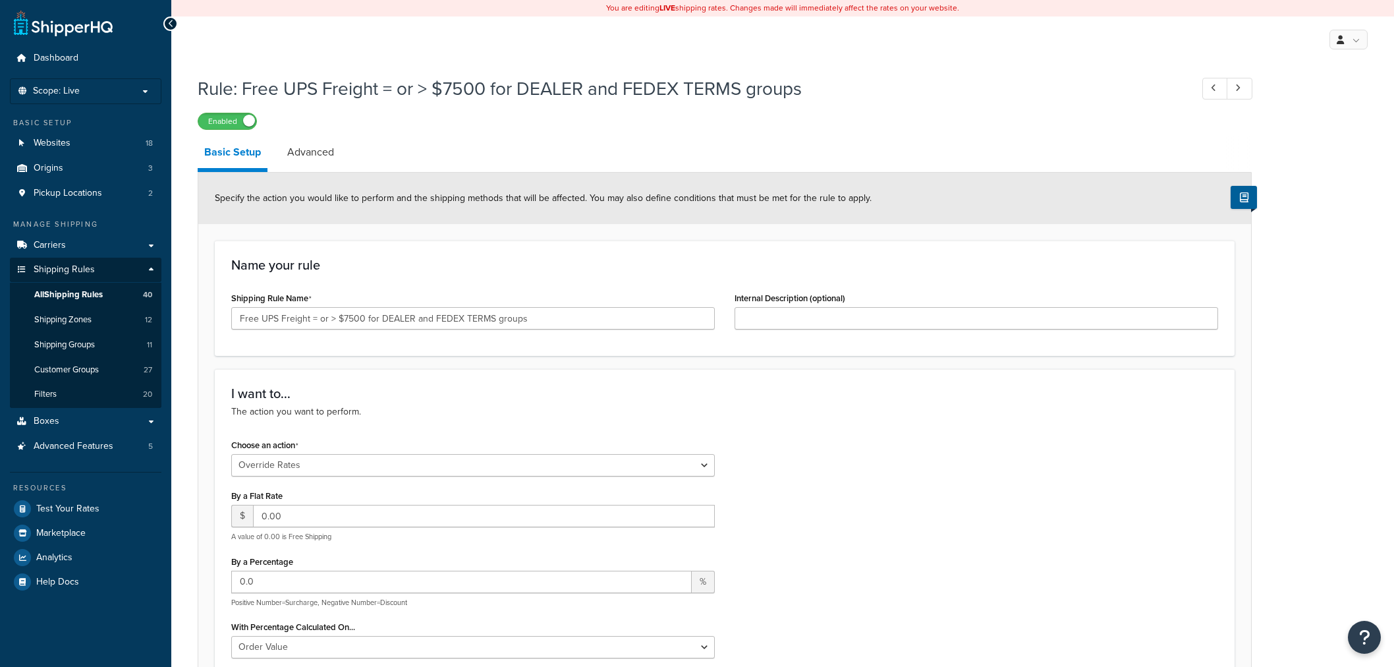
select select "OVERRIDE"
select select "LOCATION"
click at [624, 324] on input "Free UPS Freight = or > $7500 for DEALER and FEDEX TERMS groups" at bounding box center [473, 318] width 484 height 22
drag, startPoint x: 624, startPoint y: 324, endPoint x: 141, endPoint y: 273, distance: 485.6
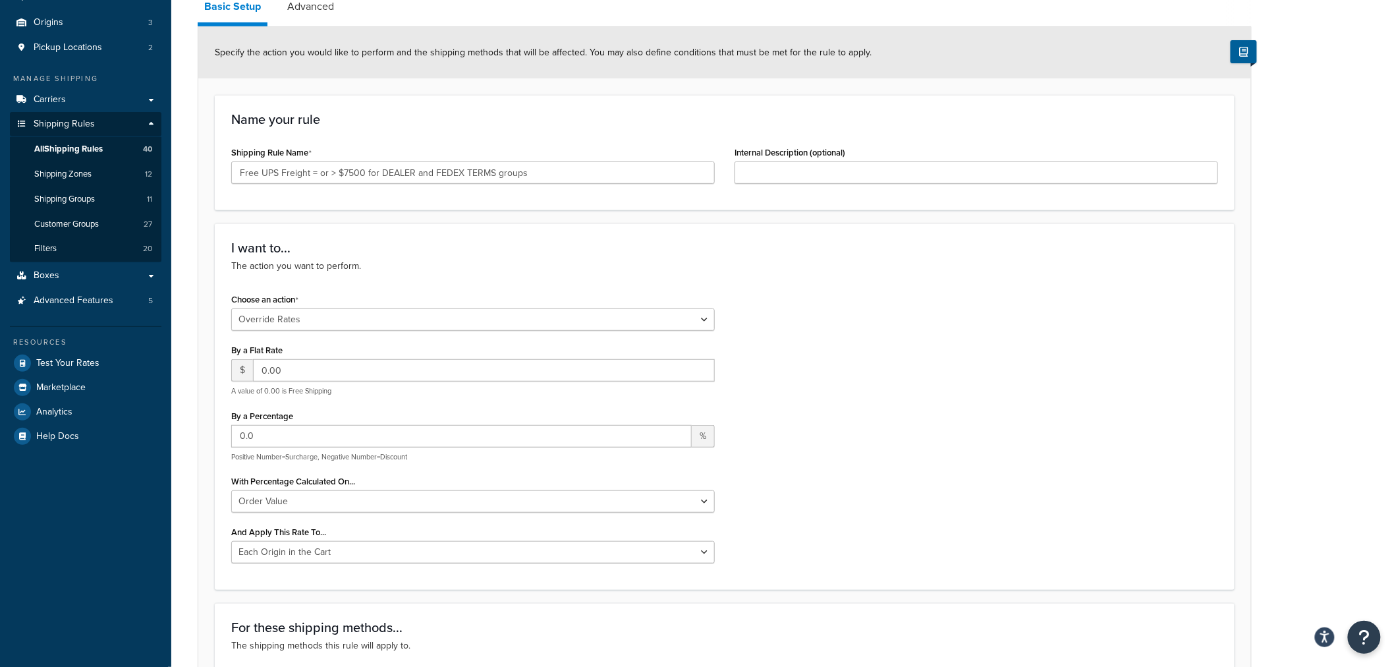
scroll to position [146, 0]
click at [87, 148] on span "All Shipping Rules" at bounding box center [68, 148] width 69 height 11
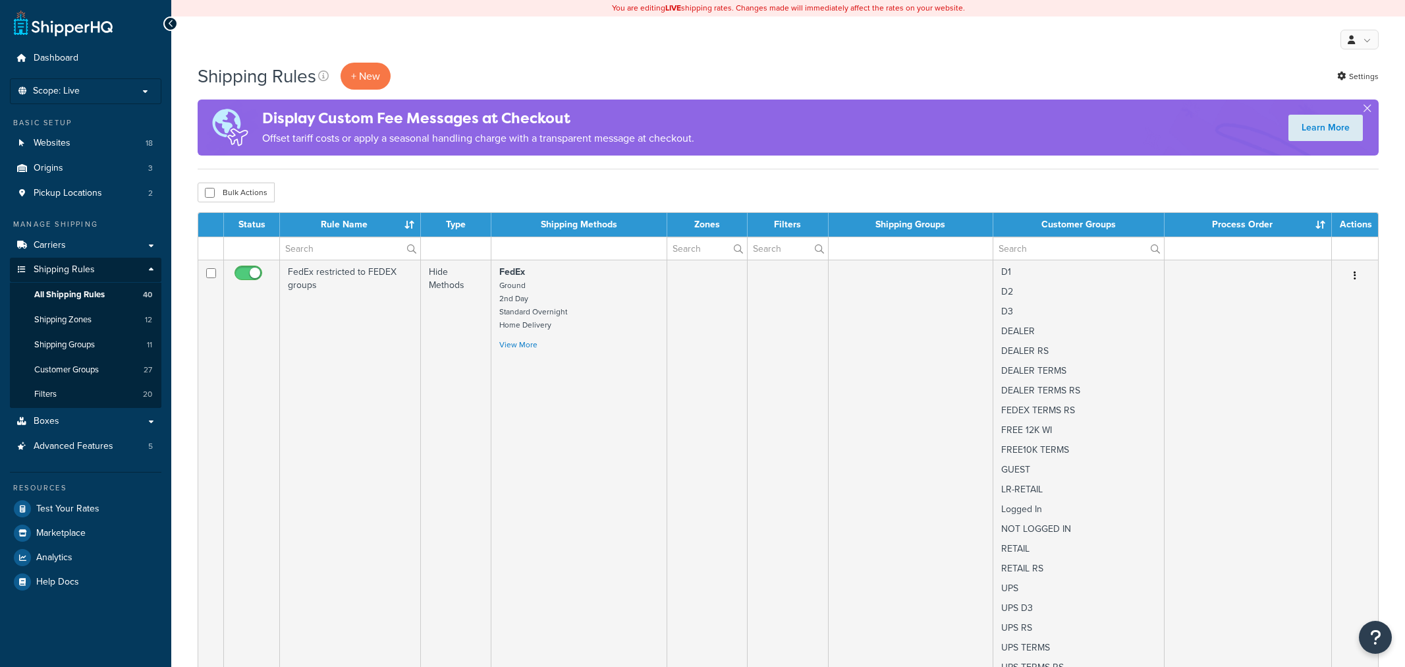
select select "100"
click at [1000, 105] on div "Display Custom Fee Messages at Checkout Offset tariff costs or apply a seasonal…" at bounding box center [783, 127] width 1170 height 56
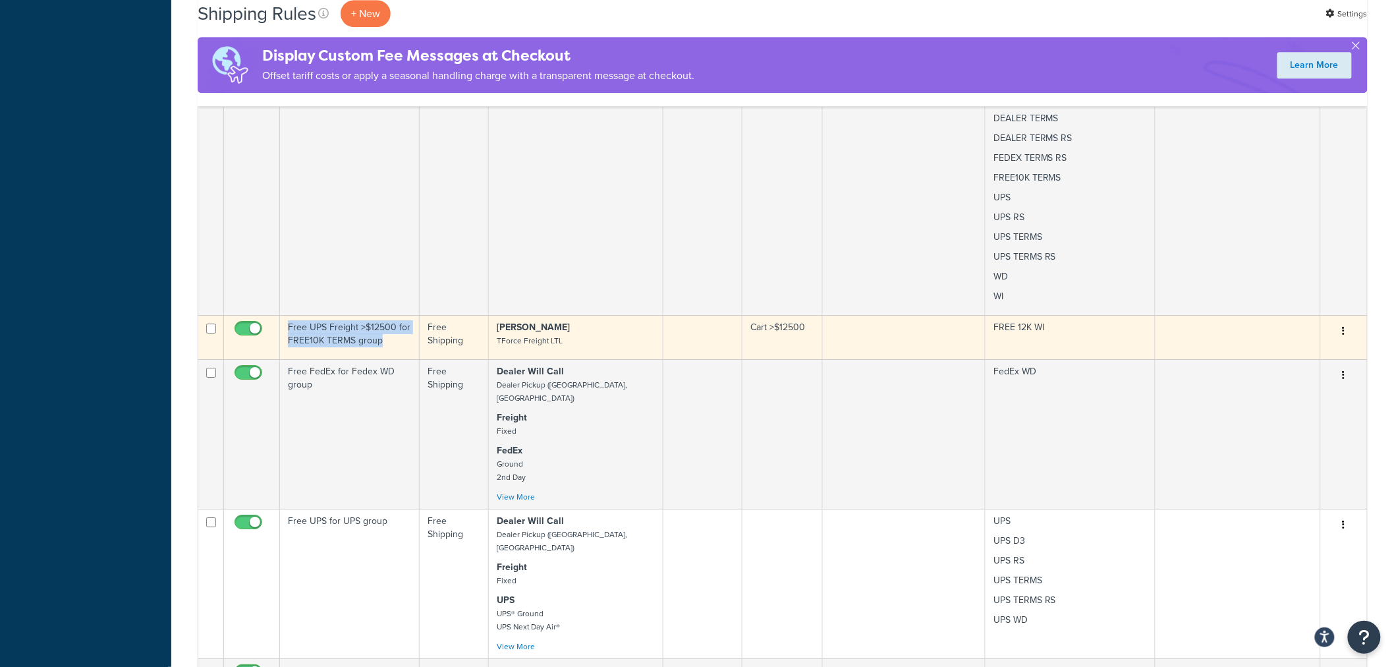
click at [383, 326] on td "Free UPS Freight >$12500 for FREE10K TERMS group" at bounding box center [350, 337] width 140 height 44
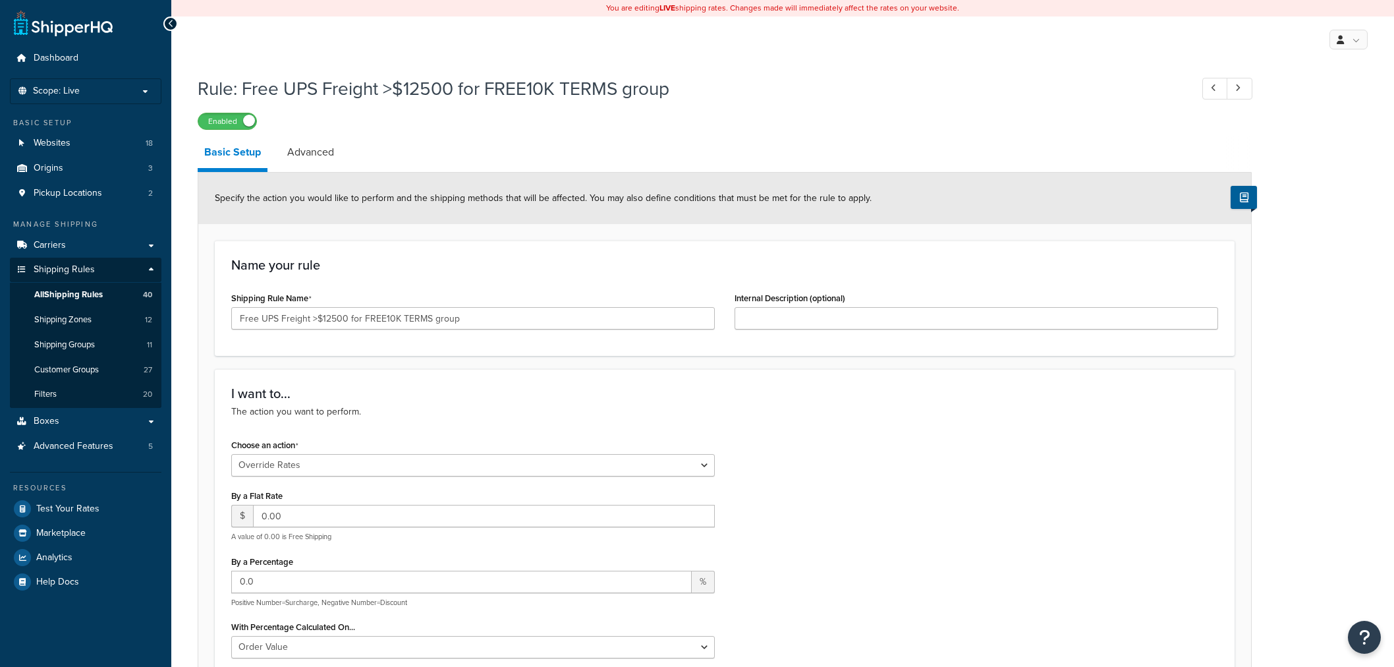
select select "OVERRIDE"
select select "LOCATION"
click at [58, 292] on span "All Shipping Rules" at bounding box center [68, 294] width 69 height 11
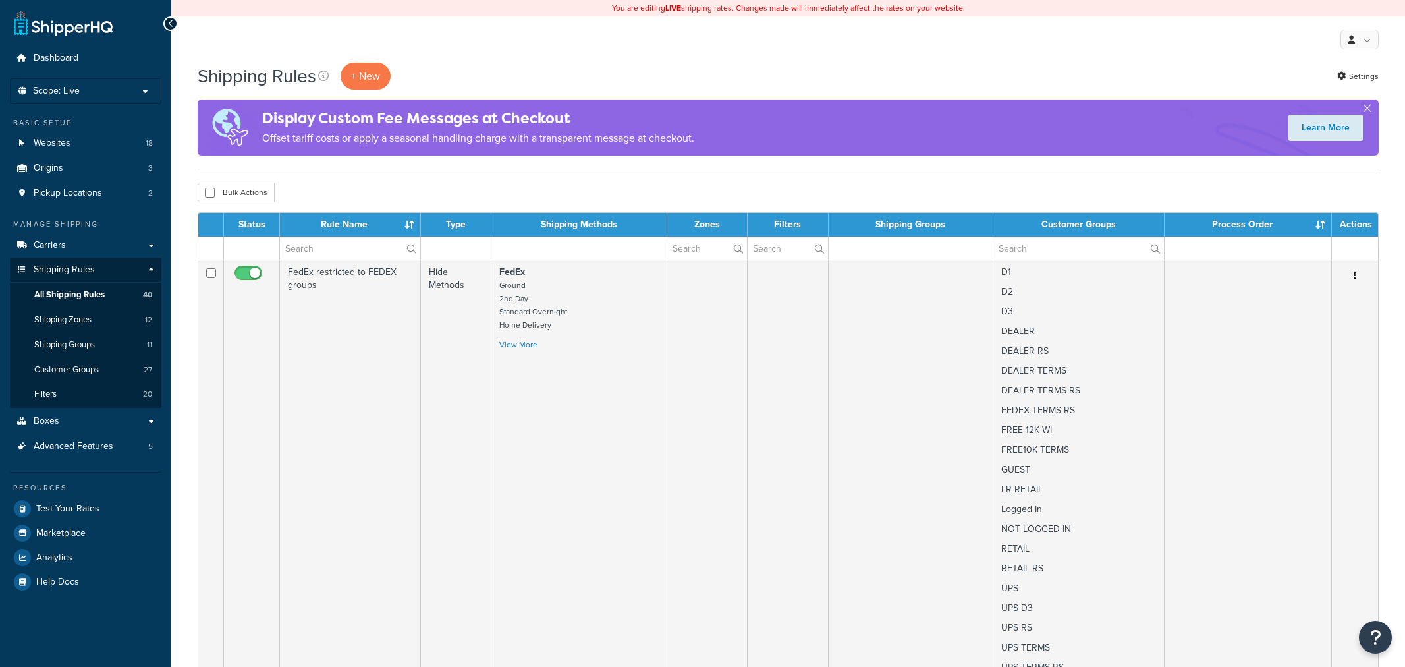
select select "100"
click at [689, 63] on div "Shipping Rules + New Settings" at bounding box center [783, 76] width 1170 height 27
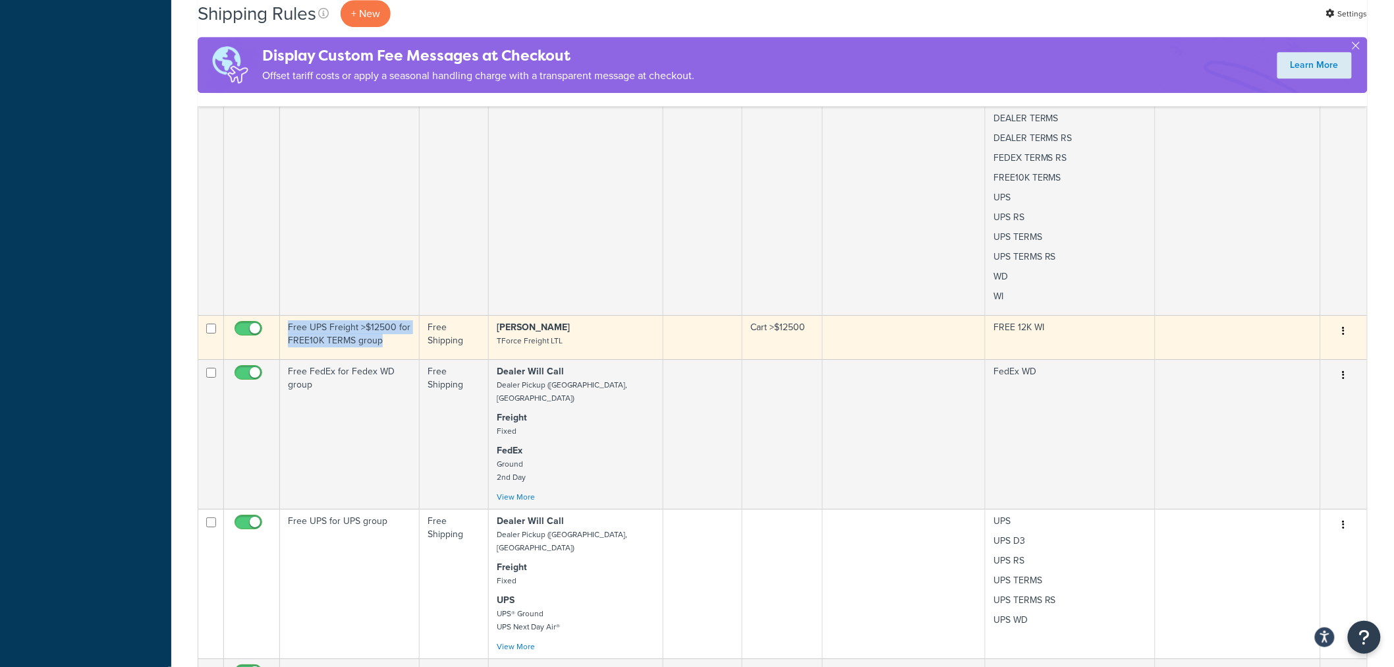
click at [401, 337] on td "Free UPS Freight >$12500 for FREE10K TERMS group" at bounding box center [350, 337] width 140 height 44
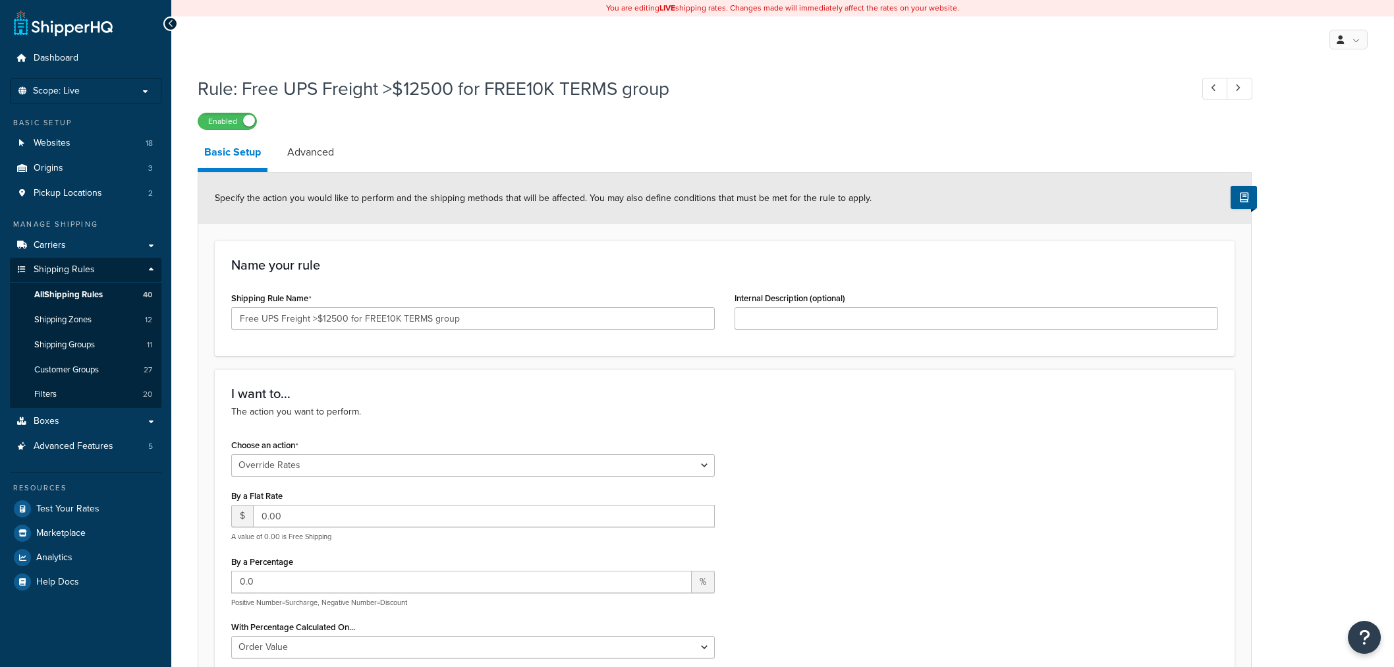
select select "OVERRIDE"
select select "LOCATION"
click at [311, 322] on input "Free UPS Freight >$12500 for FREE10K TERMS group" at bounding box center [473, 318] width 484 height 22
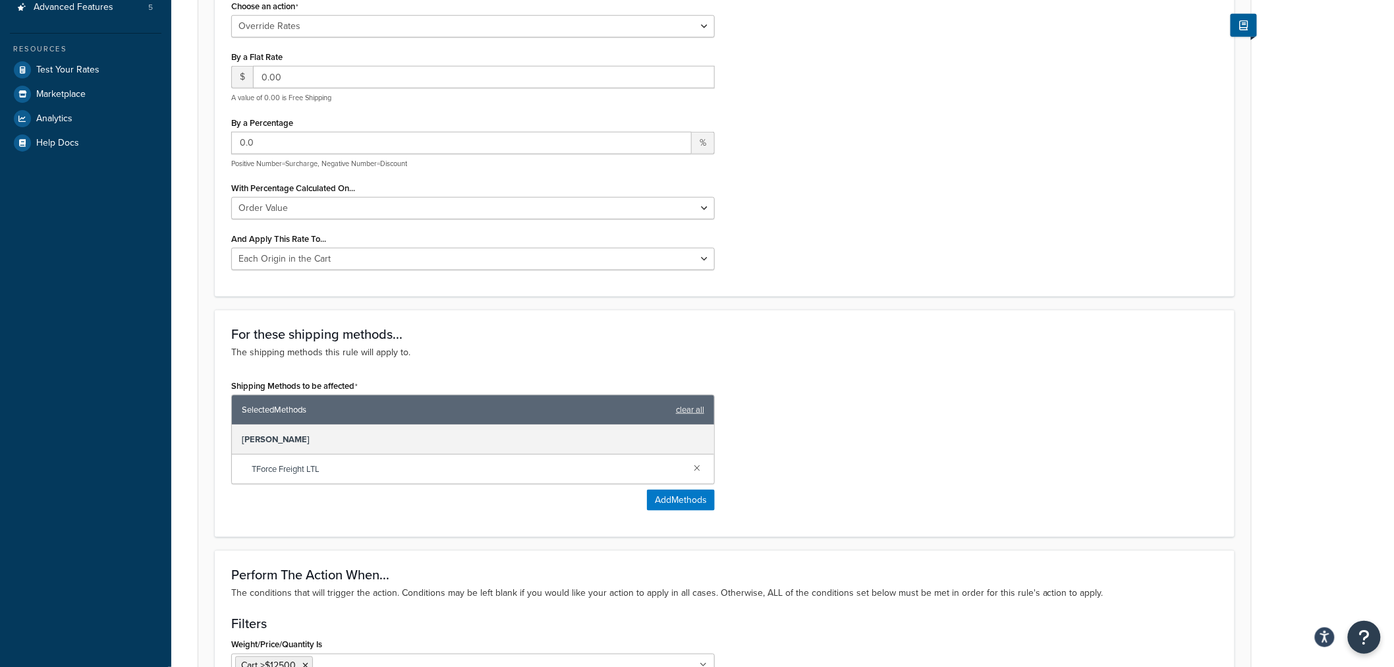
scroll to position [146, 0]
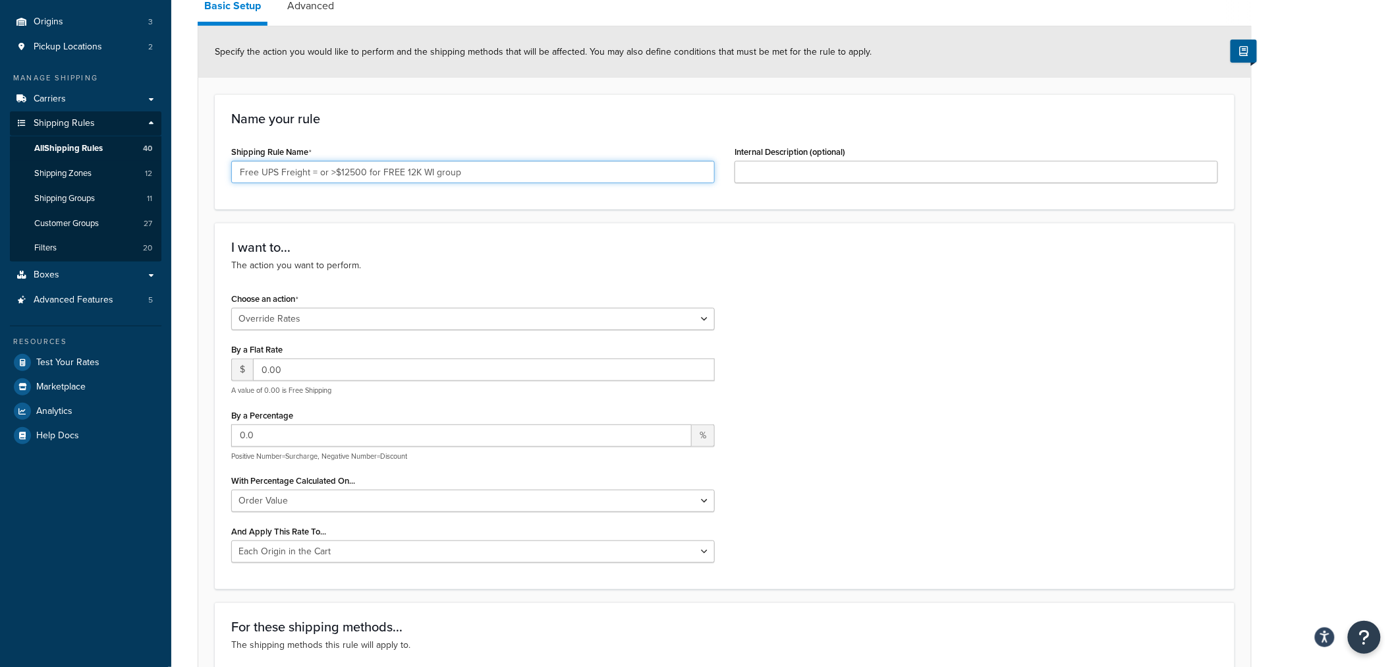
click at [481, 175] on input "Free UPS Freight = or >$12500 for FREE 12K WI group" at bounding box center [473, 172] width 484 height 22
click at [268, 169] on input "Free UPS Freight = or >$12500 for FREE 12K WI group" at bounding box center [473, 172] width 484 height 22
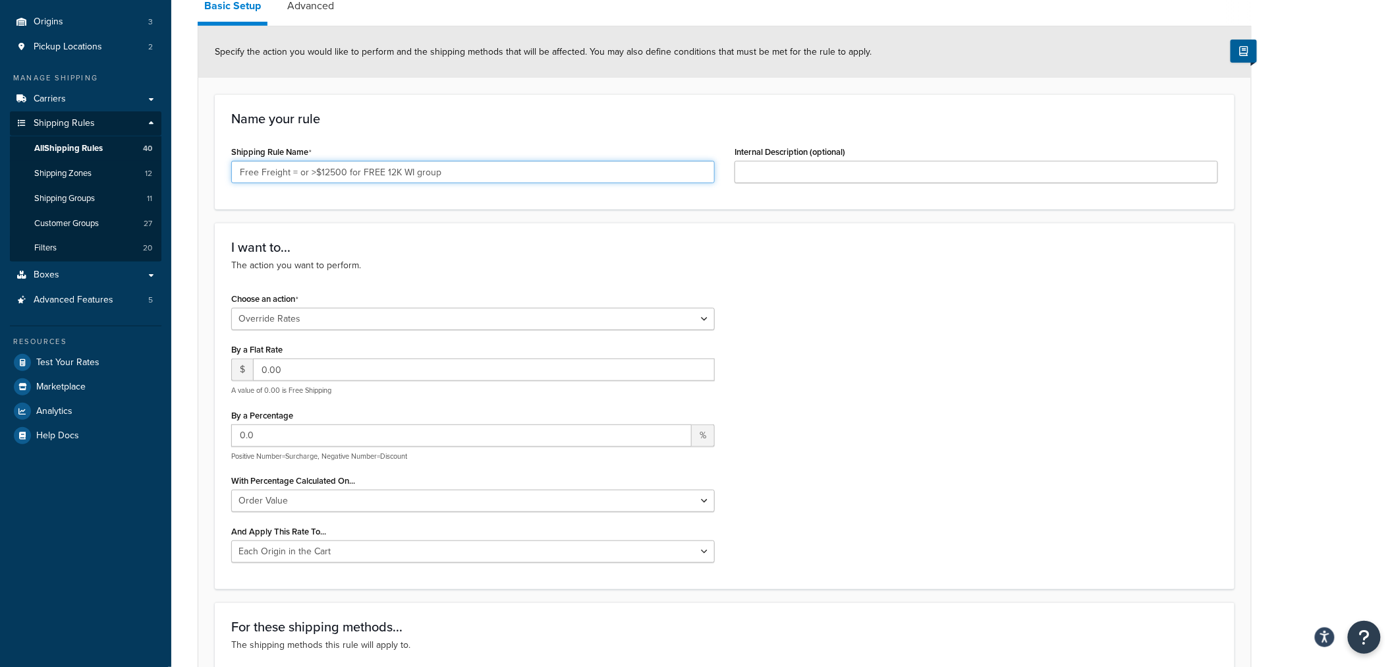
type input "Free Freight = or >$12500 for FREE 12K WI group"
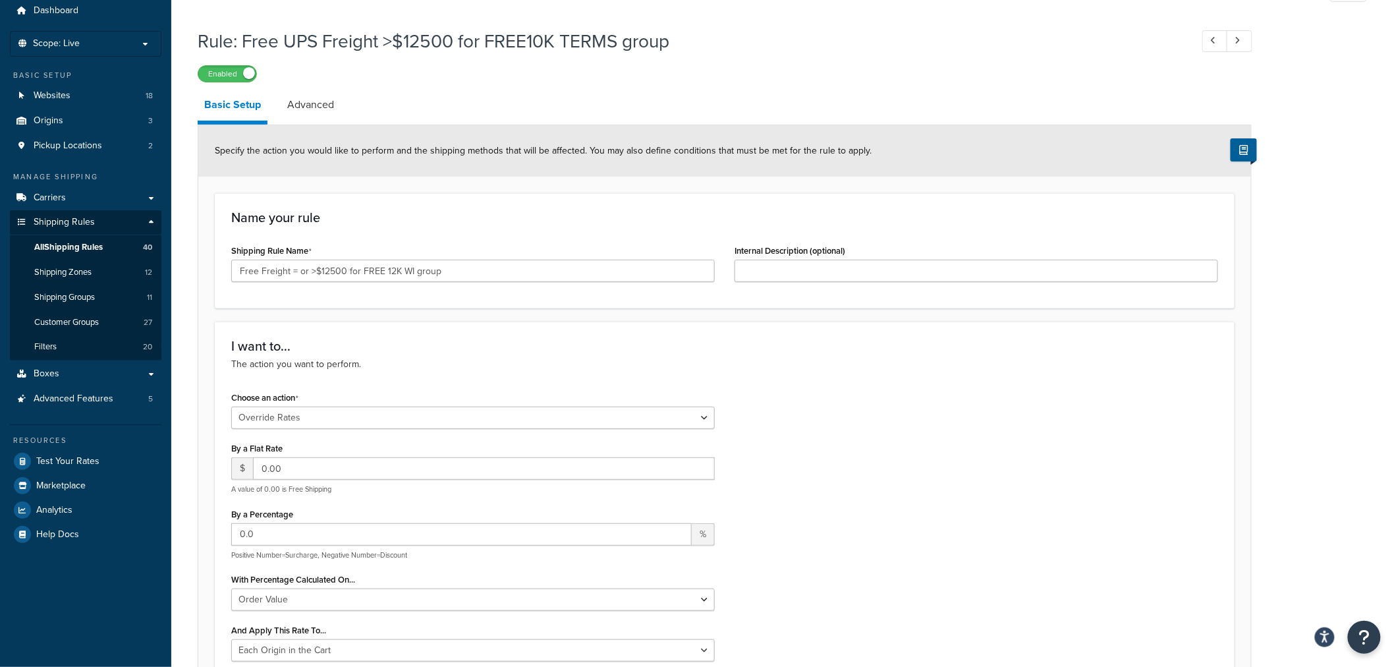
scroll to position [73, 0]
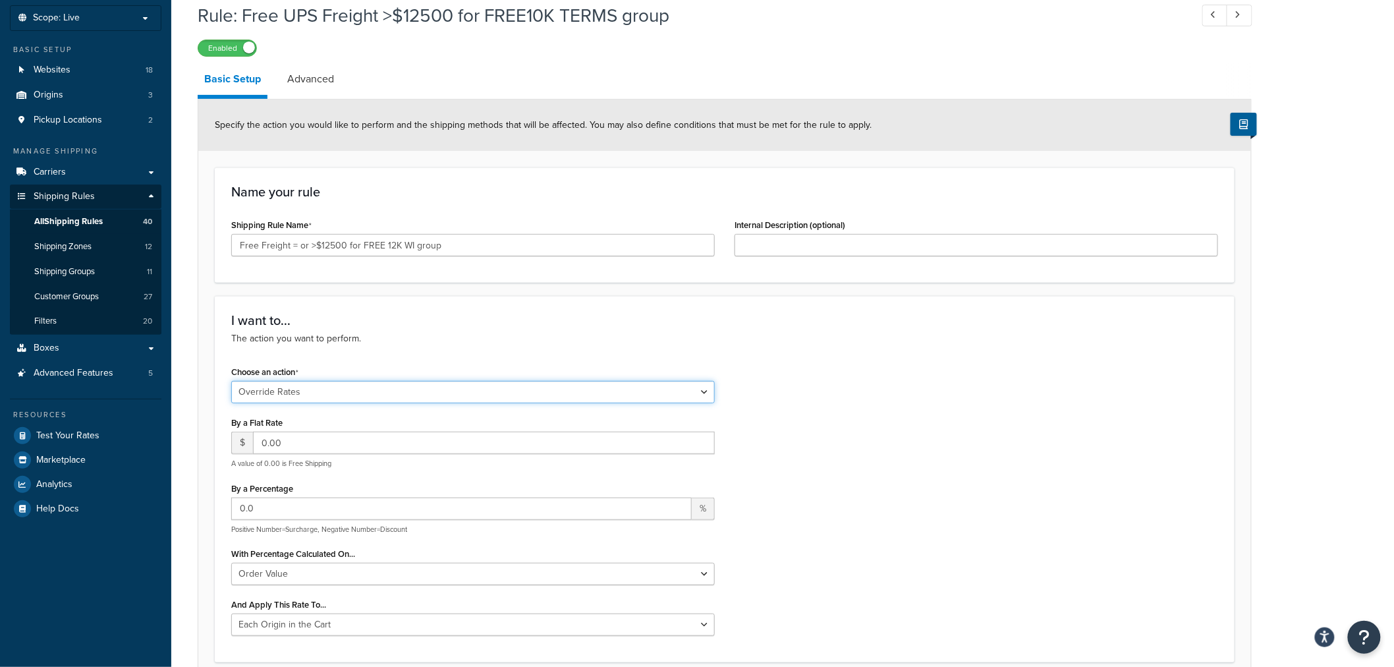
click at [335, 391] on select "Choose an action Override Rates Surcharge or discount rates Hide a shipping met…" at bounding box center [473, 392] width 484 height 22
click at [805, 343] on p "The action you want to perform." at bounding box center [724, 338] width 987 height 14
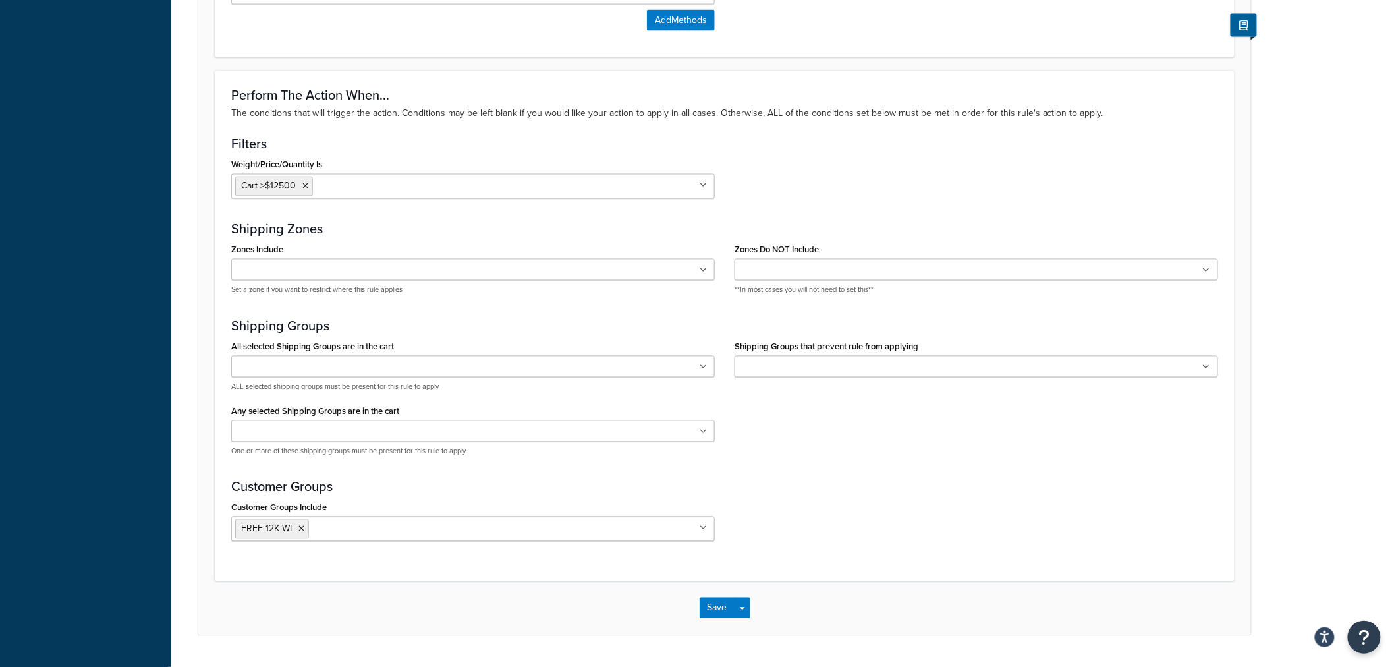
scroll to position [954, 0]
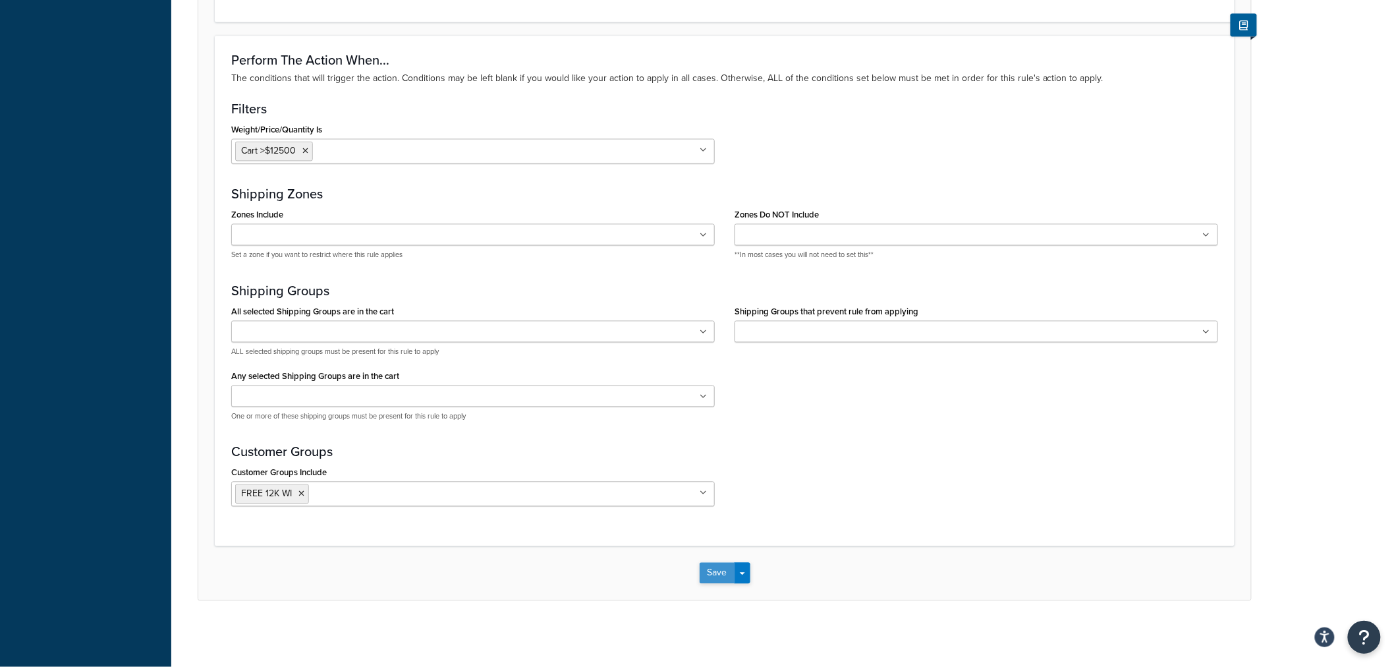
click at [714, 573] on button "Save" at bounding box center [718, 573] width 36 height 21
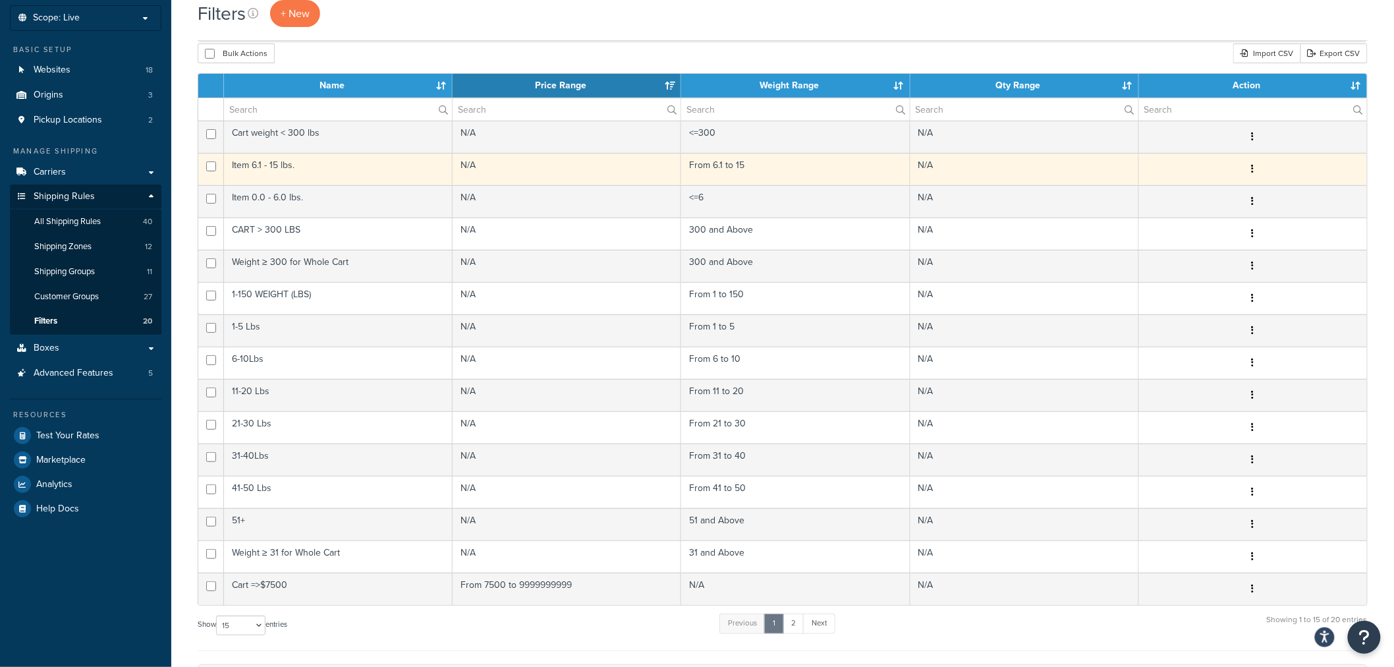
scroll to position [146, 0]
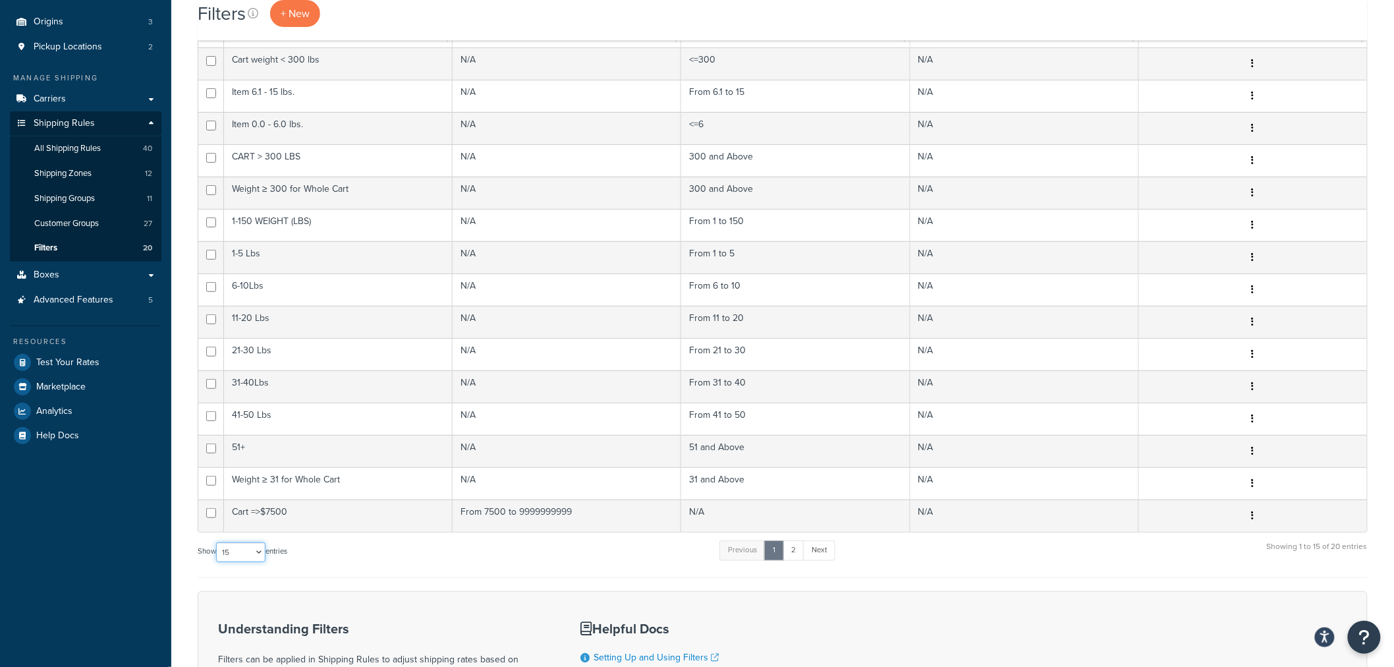
click at [236, 558] on select "10 15 25 50 100" at bounding box center [240, 552] width 49 height 20
select select "50"
click at [217, 562] on select "10 15 25 50 100" at bounding box center [240, 552] width 49 height 20
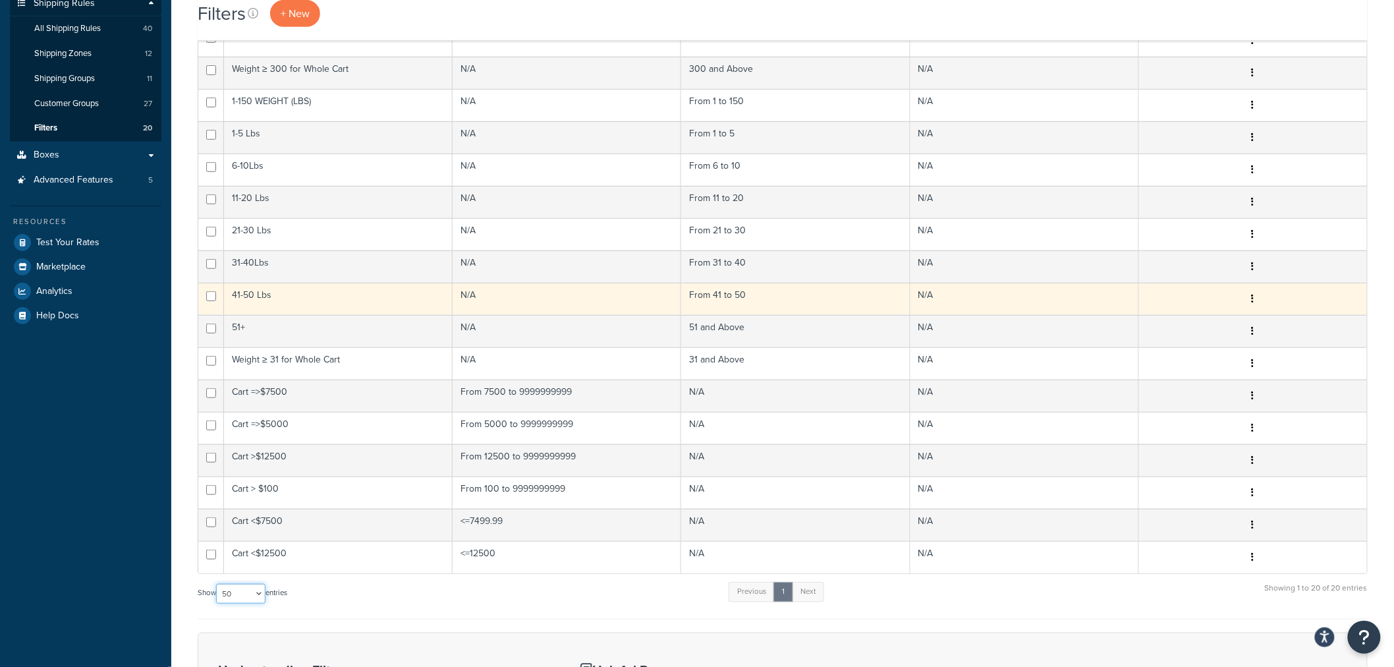
scroll to position [293, 0]
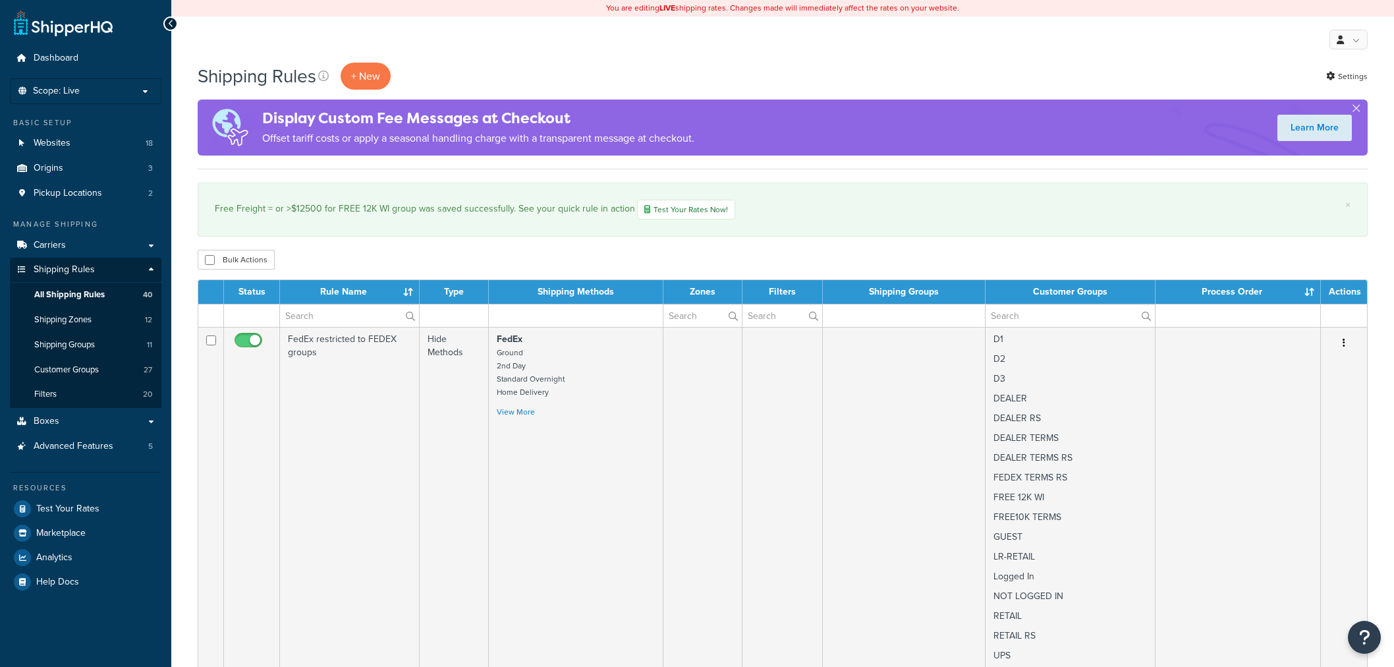
select select "100"
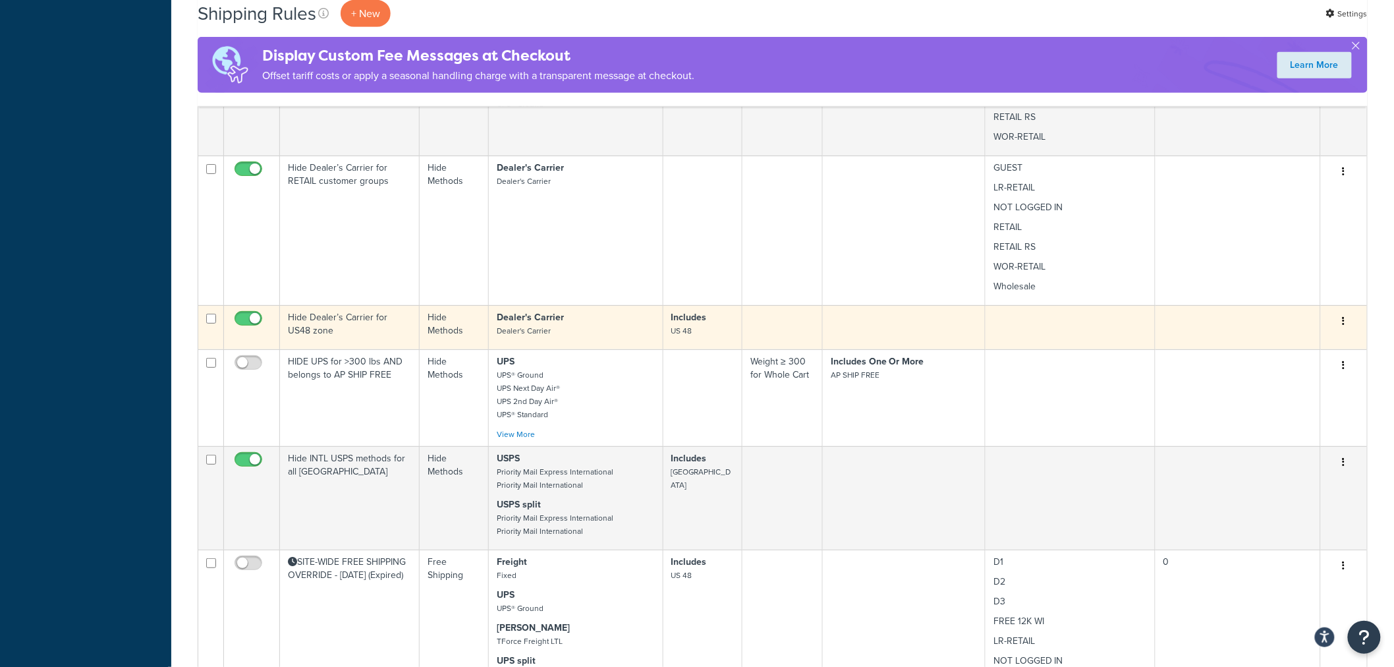
scroll to position [6691, 0]
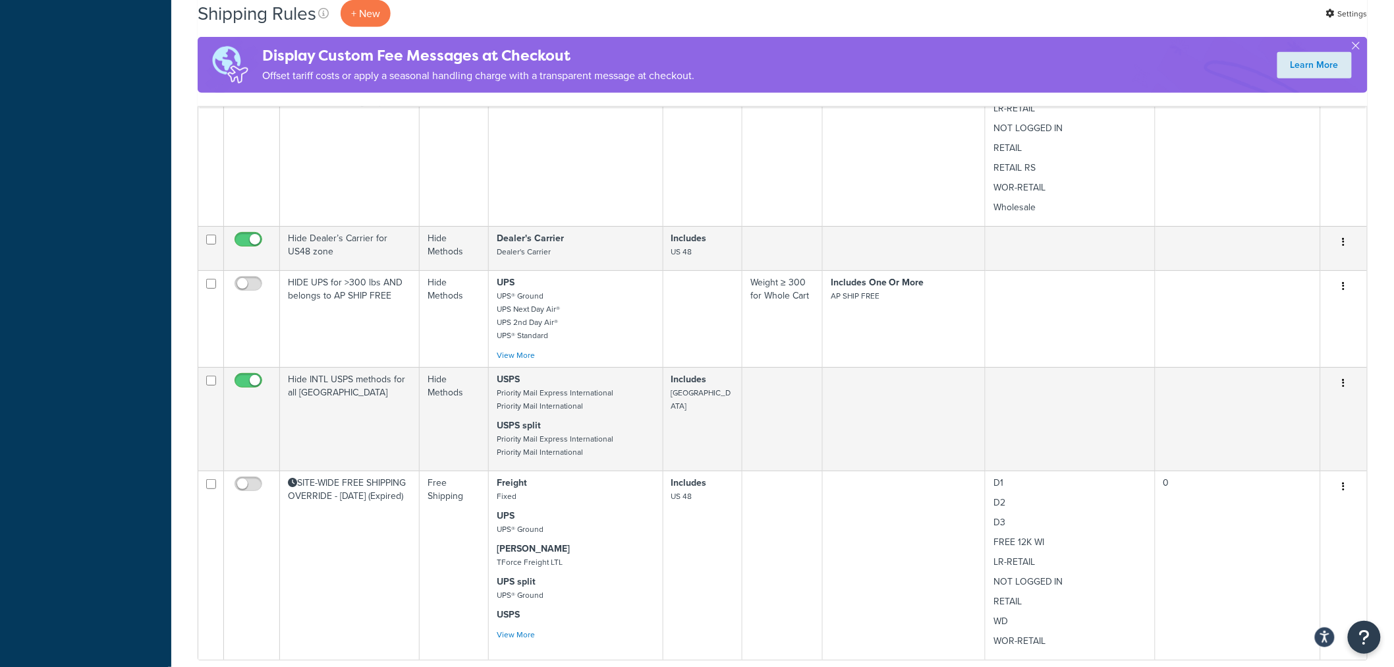
click at [509, 28] on div "Shipping Rules + New Settings Display Custom Fee Messages at Checkout Offset ta…" at bounding box center [783, 53] width 1170 height 107
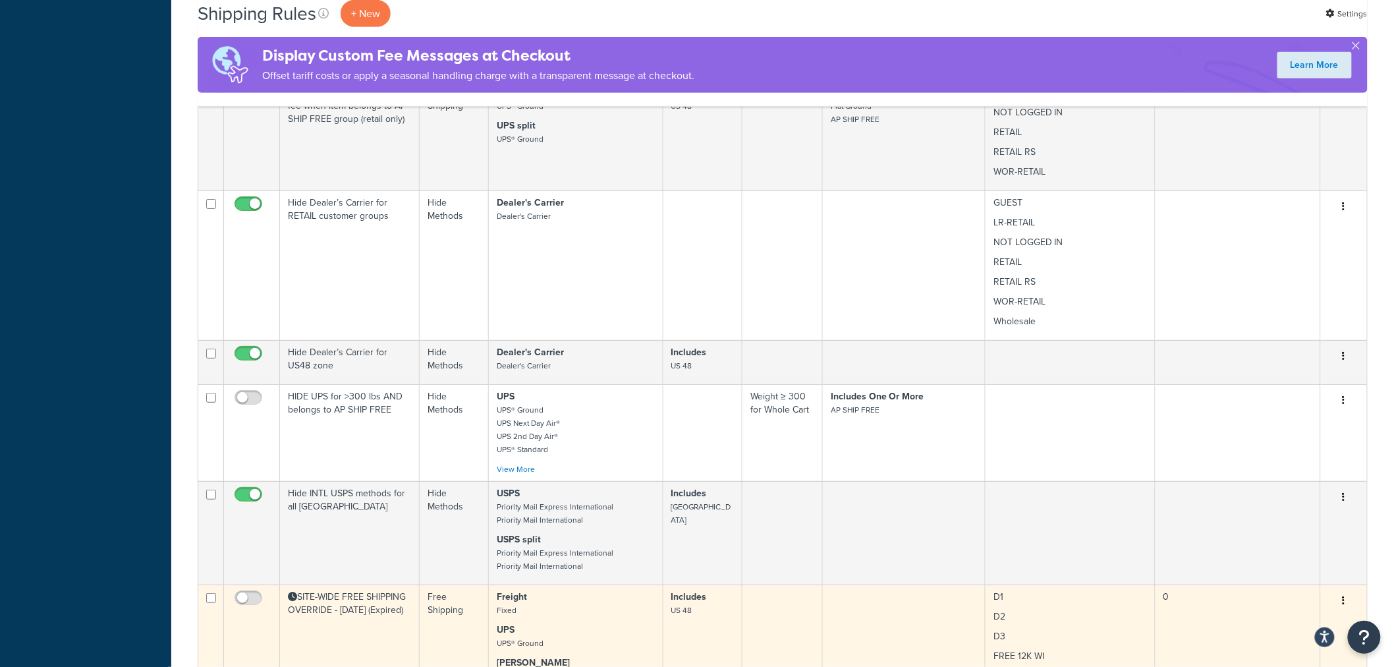
scroll to position [6633, 0]
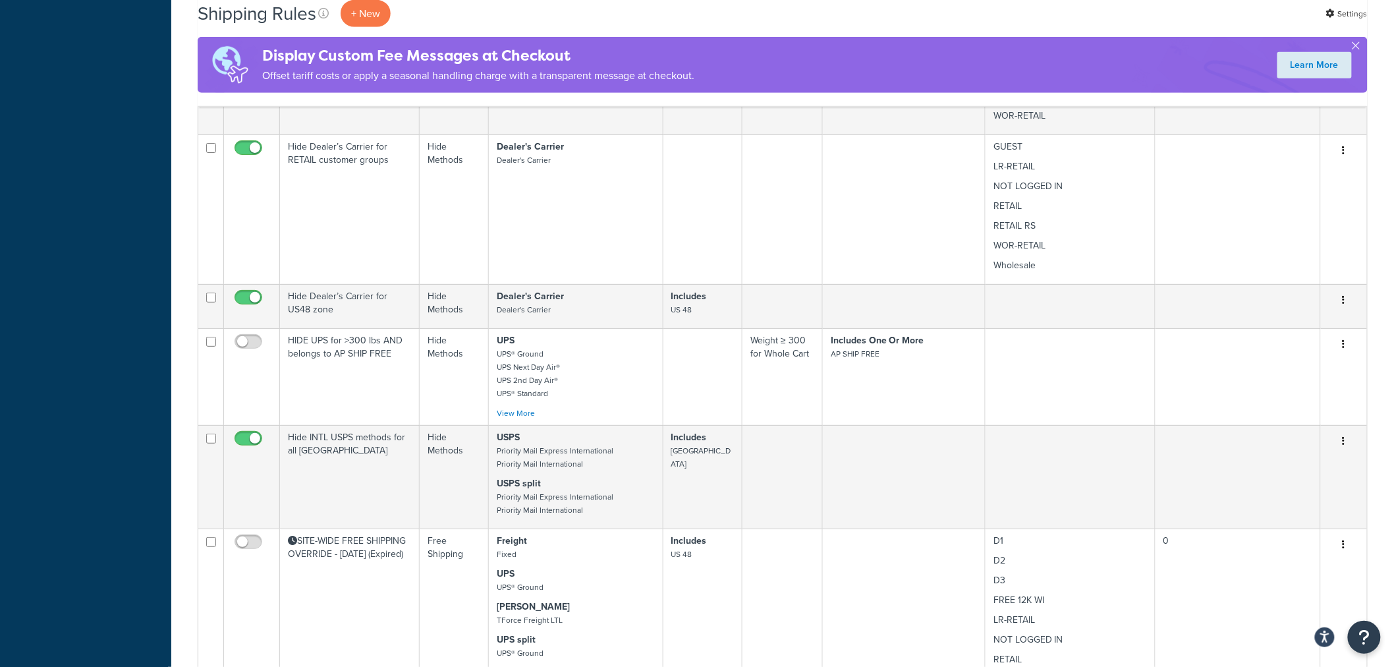
click at [623, 18] on div "Shipping Rules + New Settings" at bounding box center [783, 13] width 1170 height 27
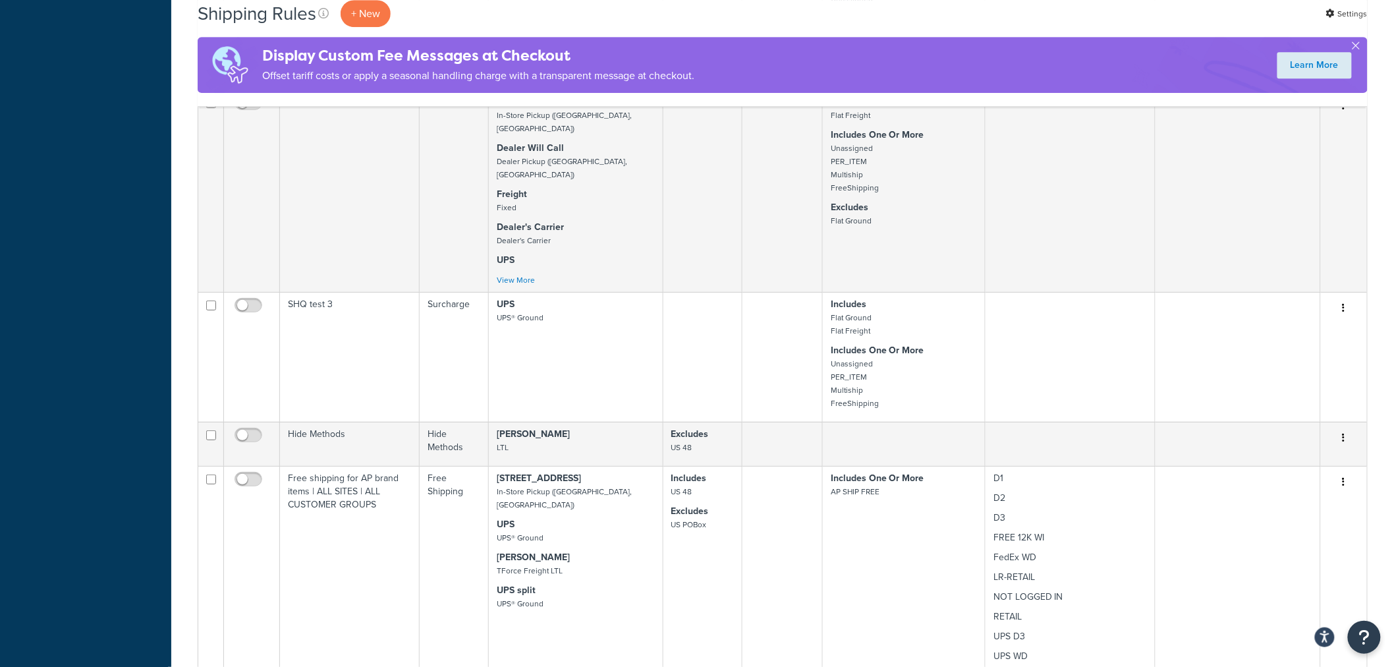
scroll to position [6534, 0]
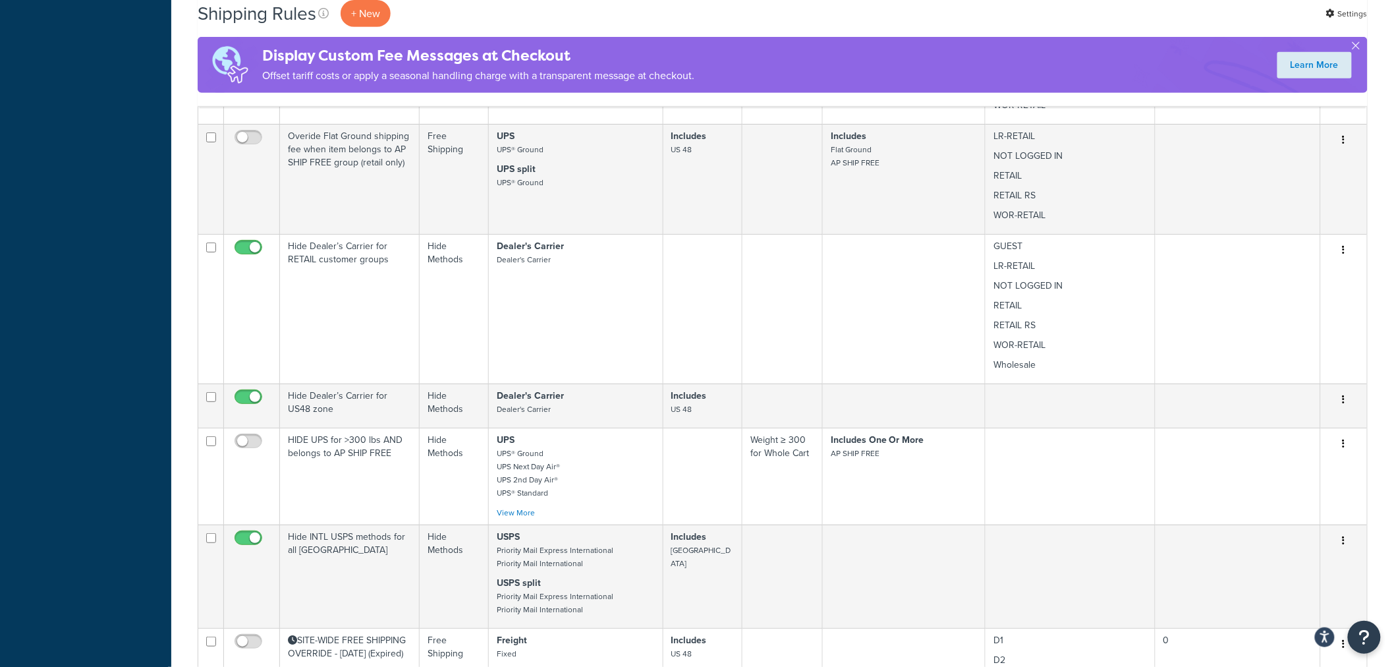
click at [791, 71] on div "Display Custom Fee Messages at Checkout Offset tariff costs or apply a seasonal…" at bounding box center [783, 65] width 1170 height 56
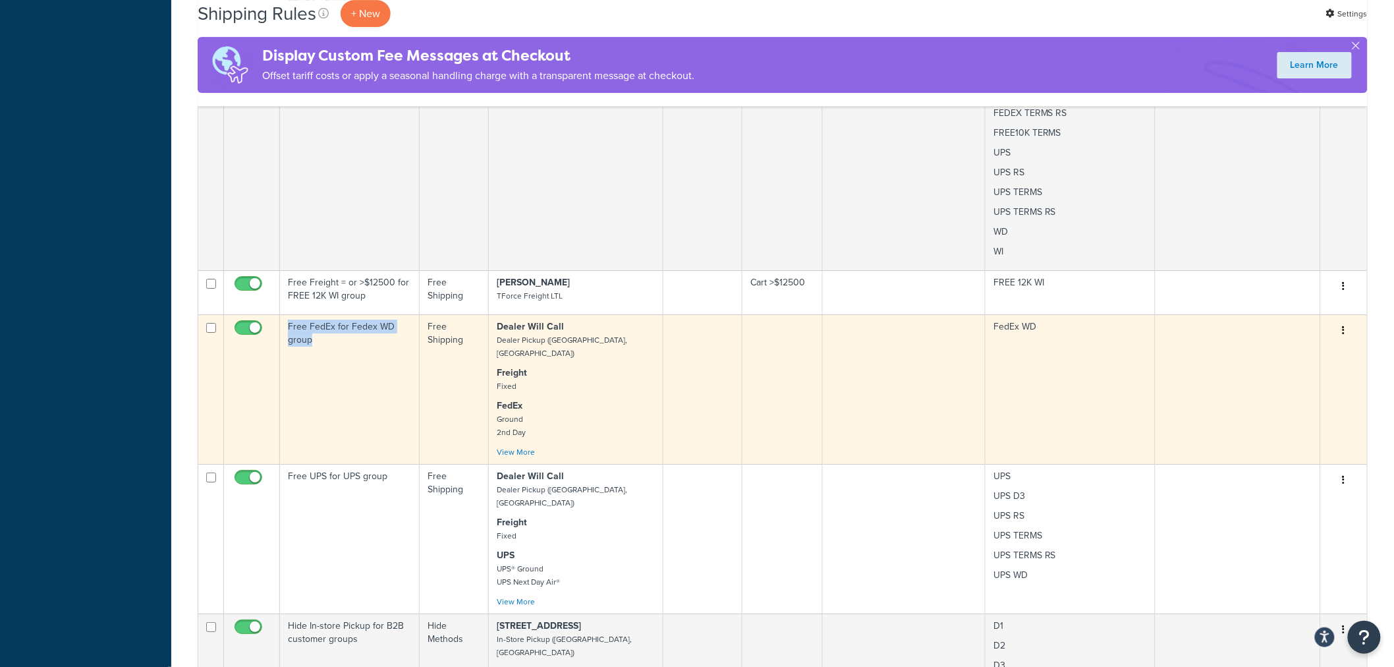
click at [376, 358] on td "Free FedEx for Fedex WD group" at bounding box center [350, 389] width 140 height 150
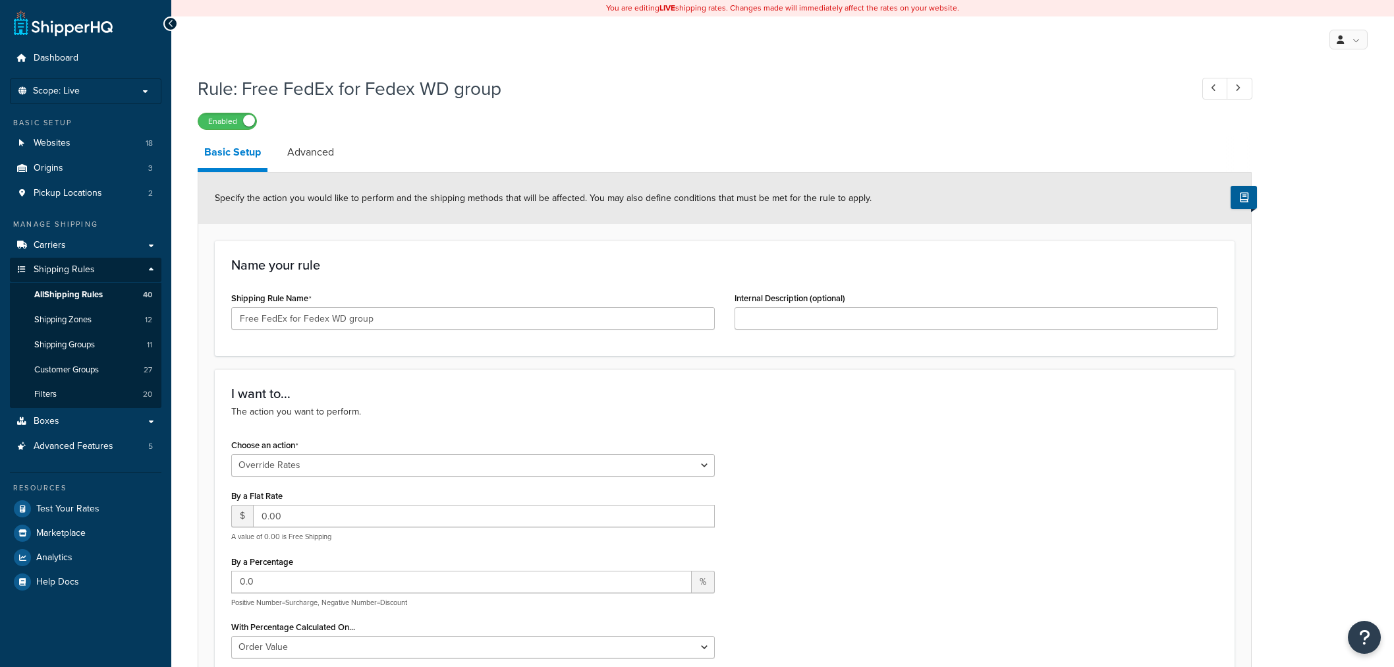
select select "OVERRIDE"
select select "LOCATION"
click at [363, 319] on input "Free FedEx for Fedex WD group" at bounding box center [473, 318] width 484 height 22
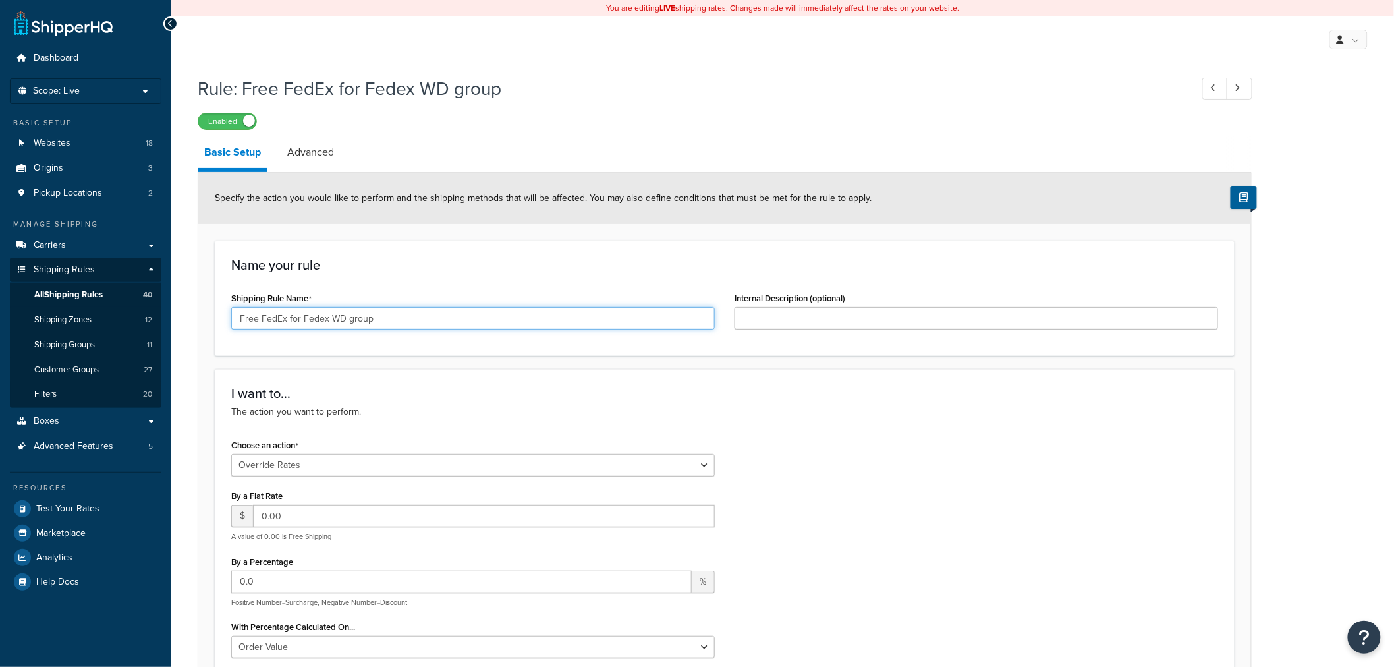
paste input "EDEX groups"
type input "Free FedEx for FEDEX groups"
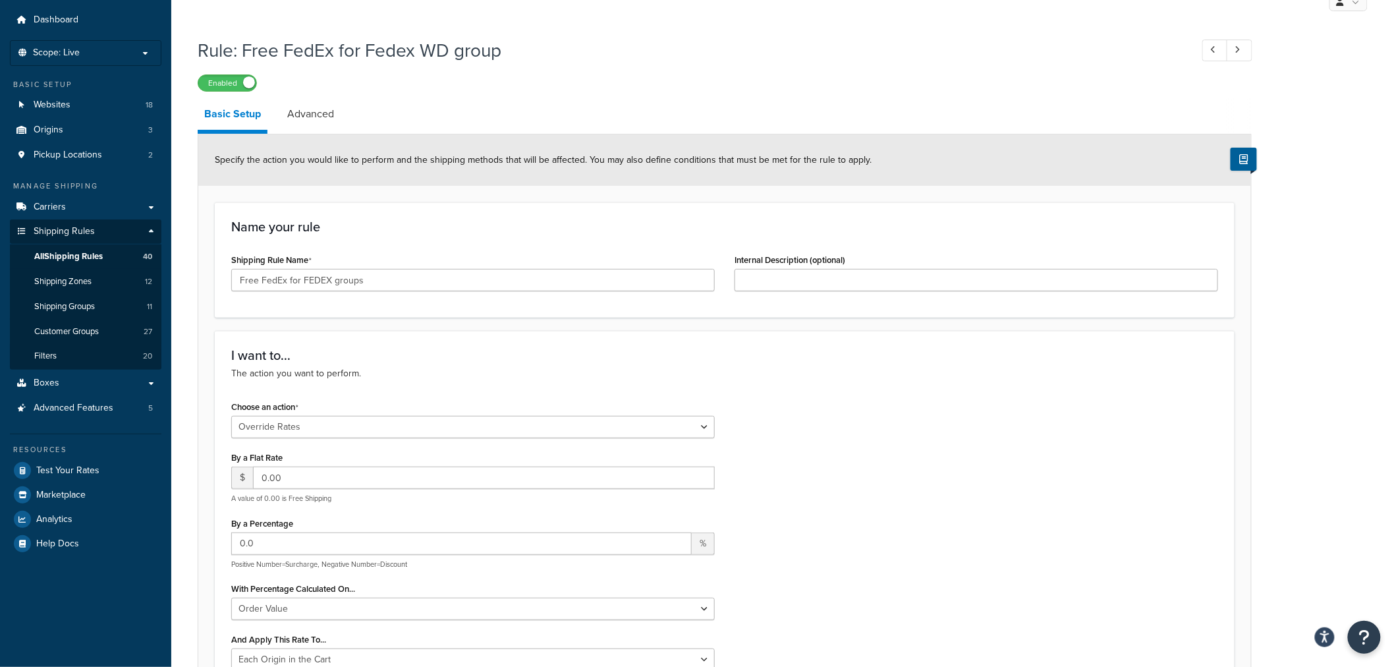
scroll to position [73, 0]
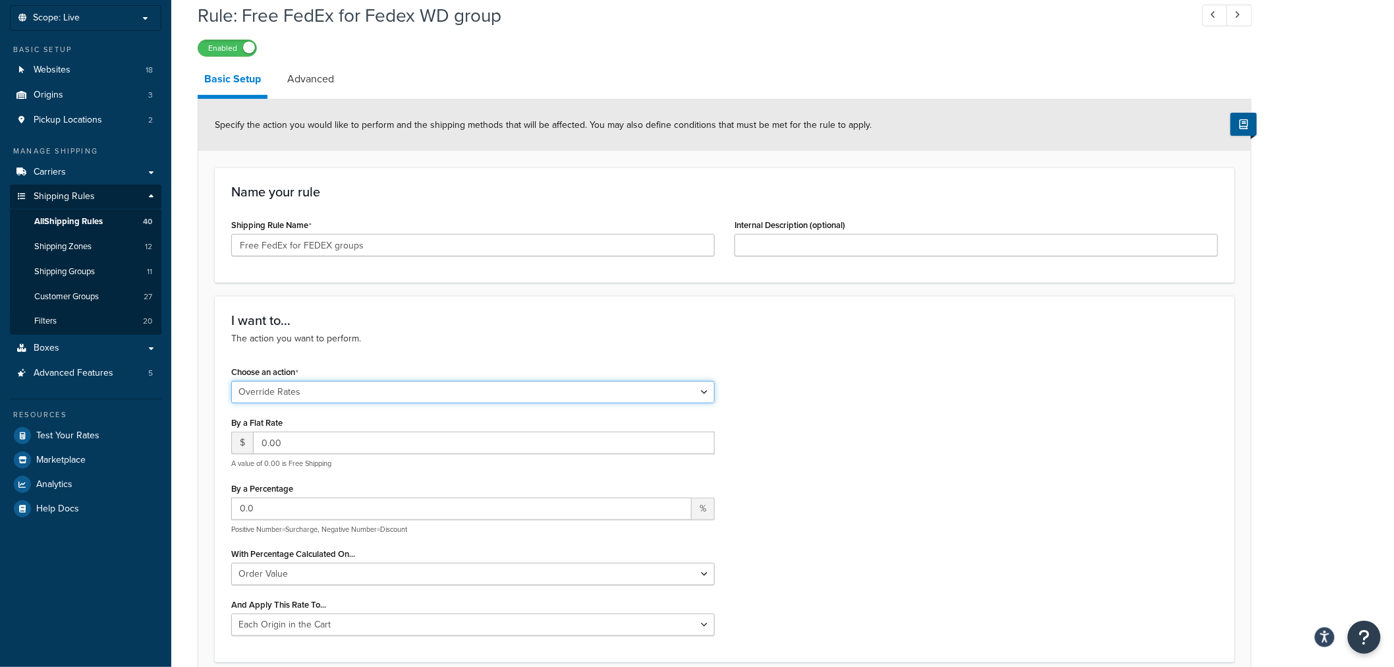
click at [703, 395] on select "Choose an action Override Rates Surcharge or discount rates Hide a shipping met…" at bounding box center [473, 392] width 484 height 22
click at [787, 378] on div "Choose an action Choose an action Override Rates Surcharge or discount rates Hi…" at bounding box center [724, 503] width 1007 height 283
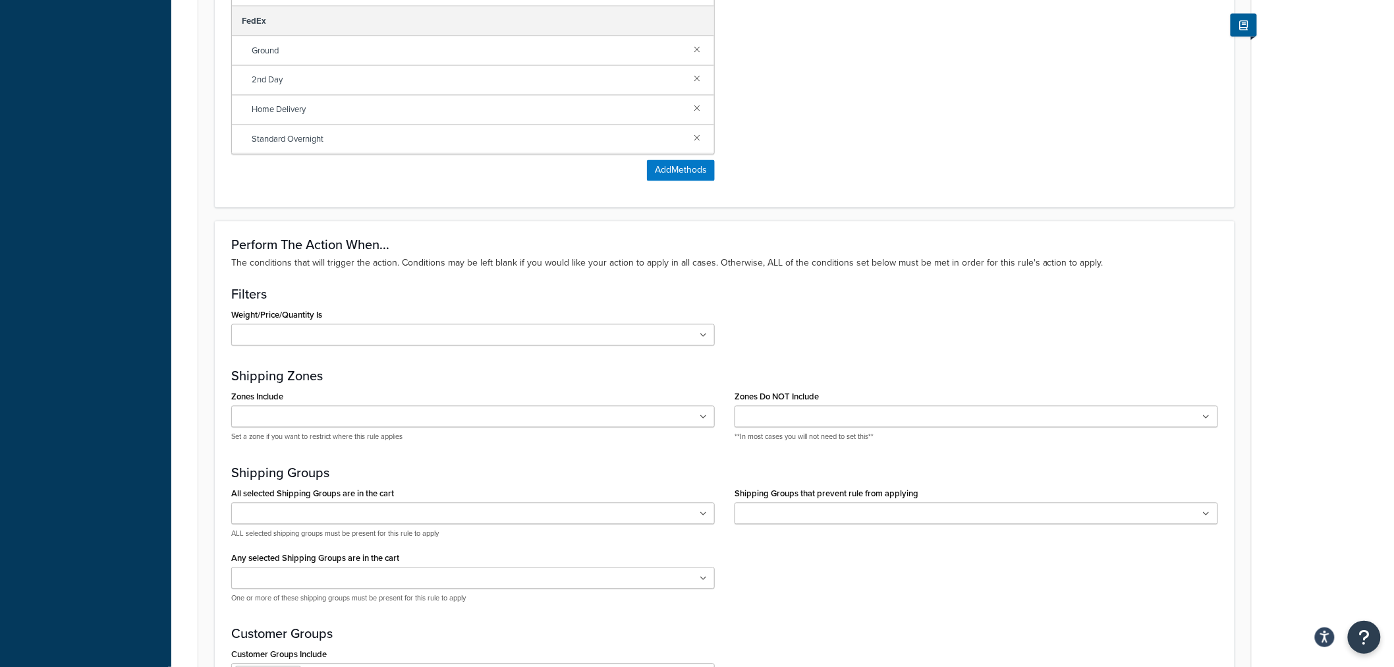
scroll to position [1098, 0]
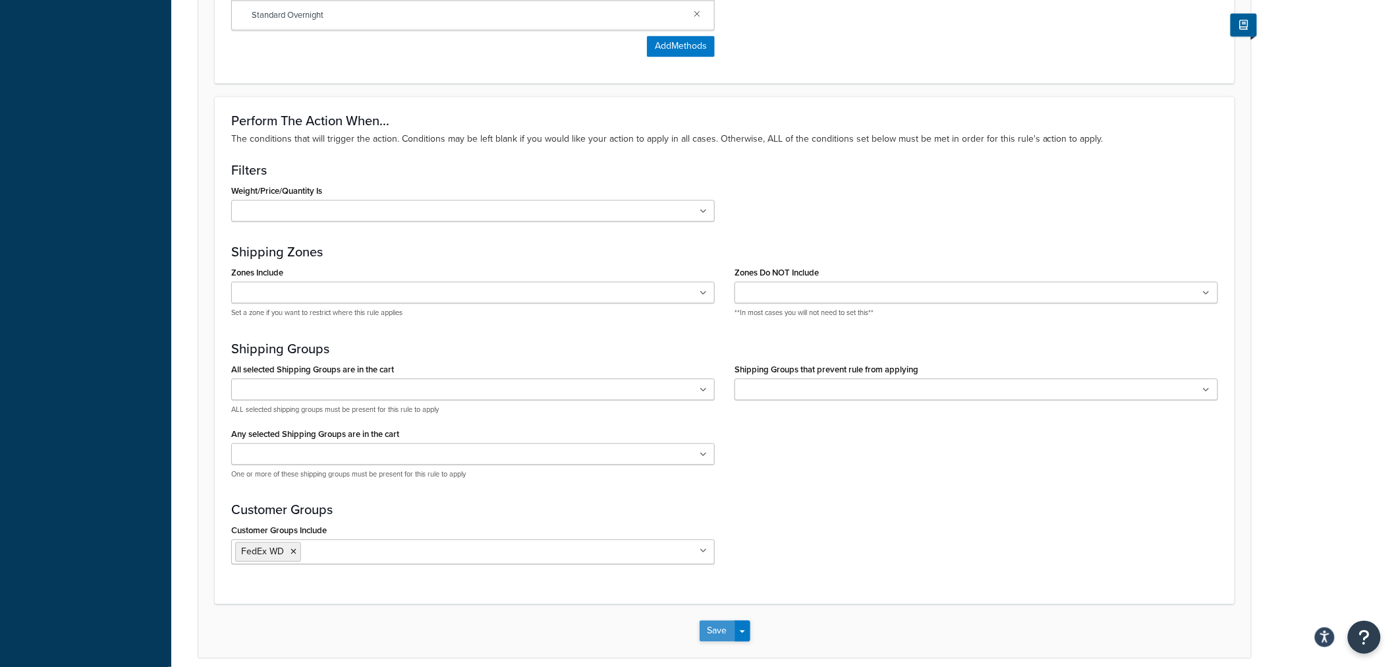
click at [721, 629] on button "Save" at bounding box center [718, 630] width 36 height 21
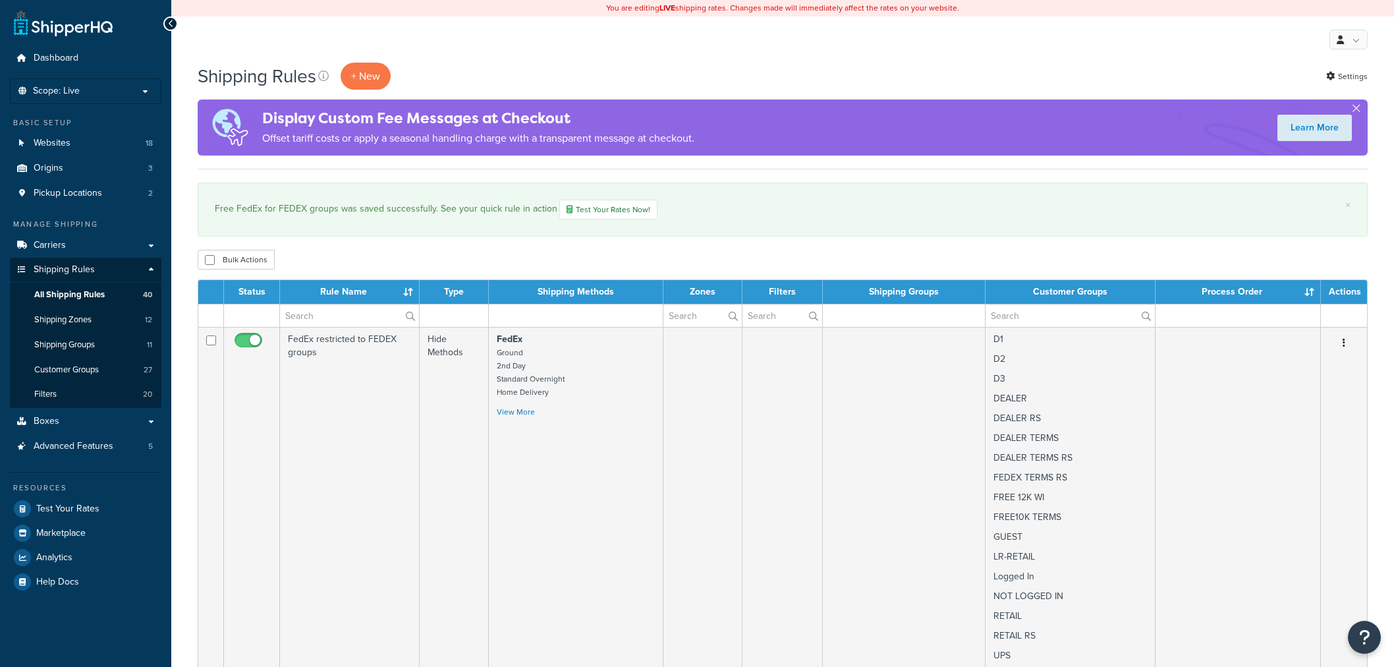
select select "100"
click at [650, 57] on div "My Profile Billing Global Settings Contact Us Logout" at bounding box center [782, 39] width 1223 height 46
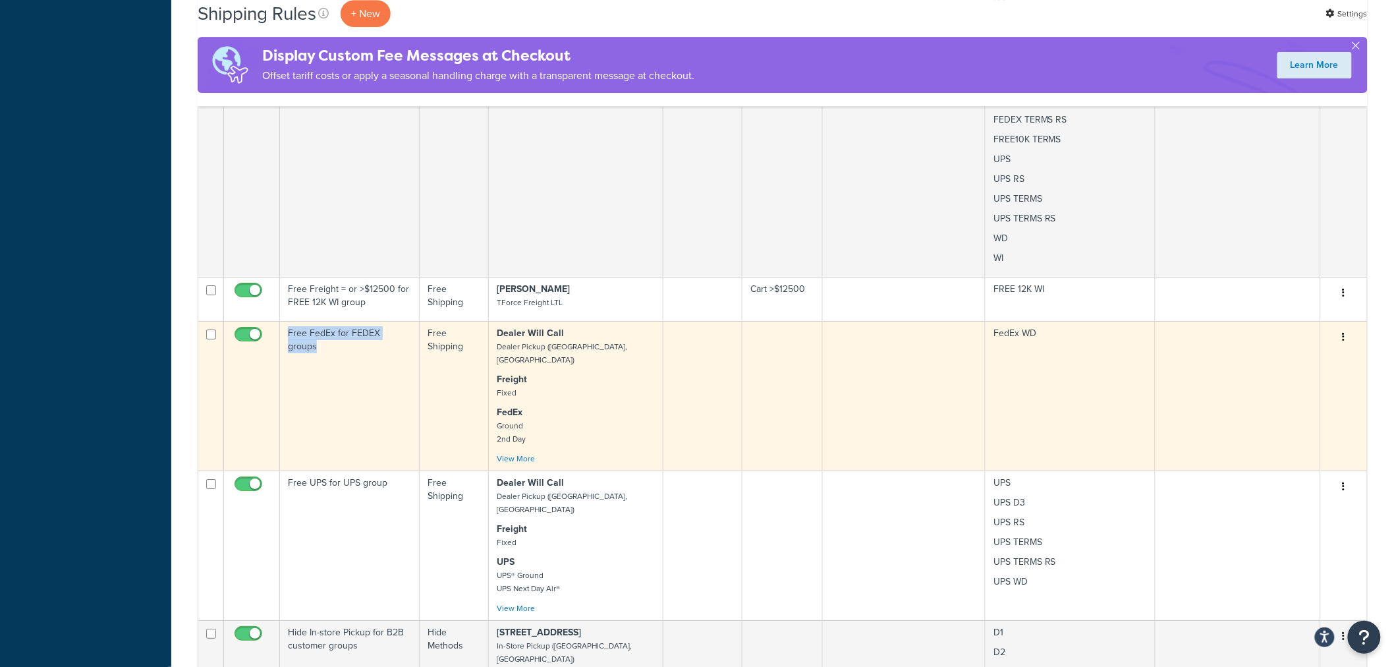
click at [379, 359] on td "Free FedEx for FEDEX groups" at bounding box center [350, 396] width 140 height 150
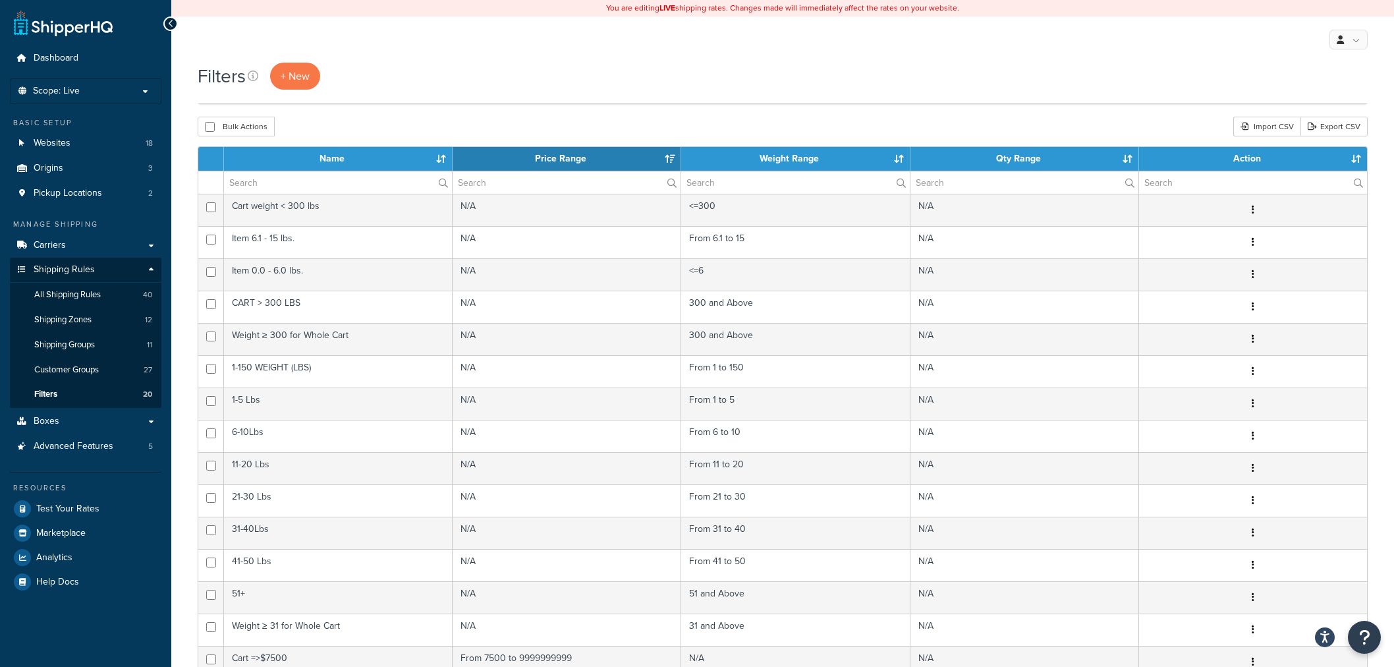
select select "50"
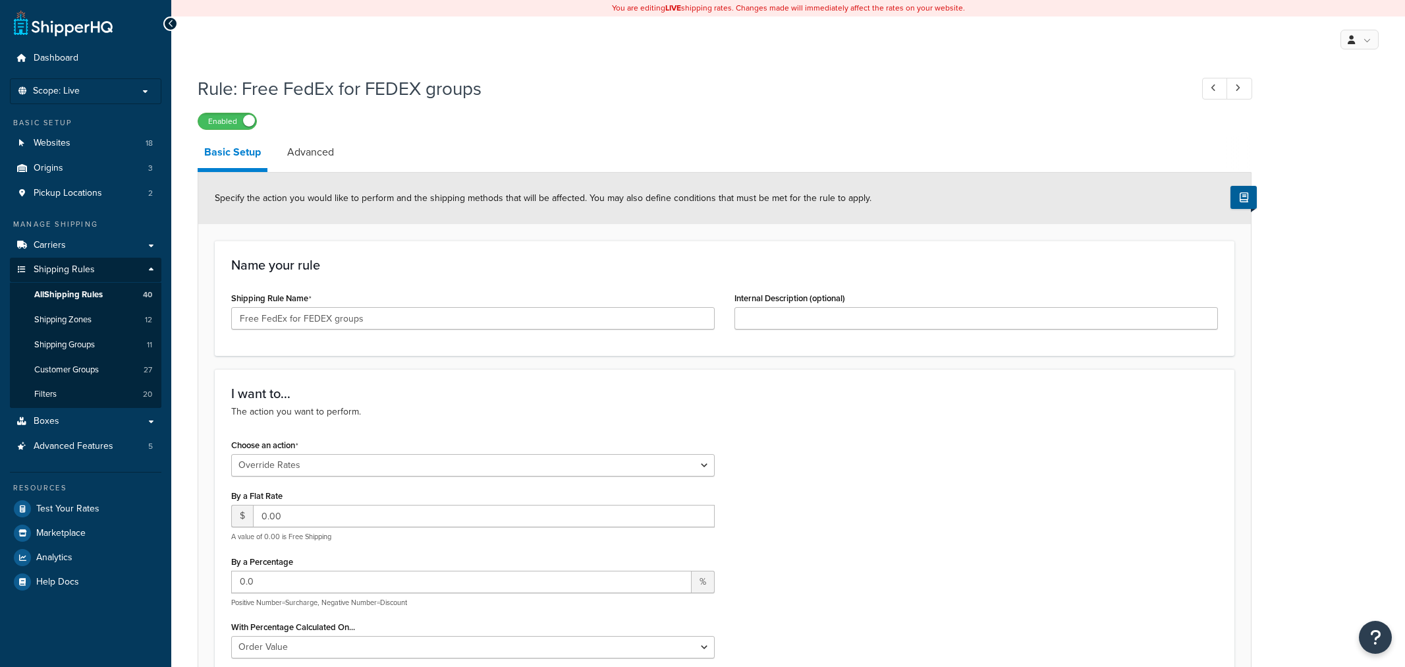
select select "OVERRIDE"
select select "LOCATION"
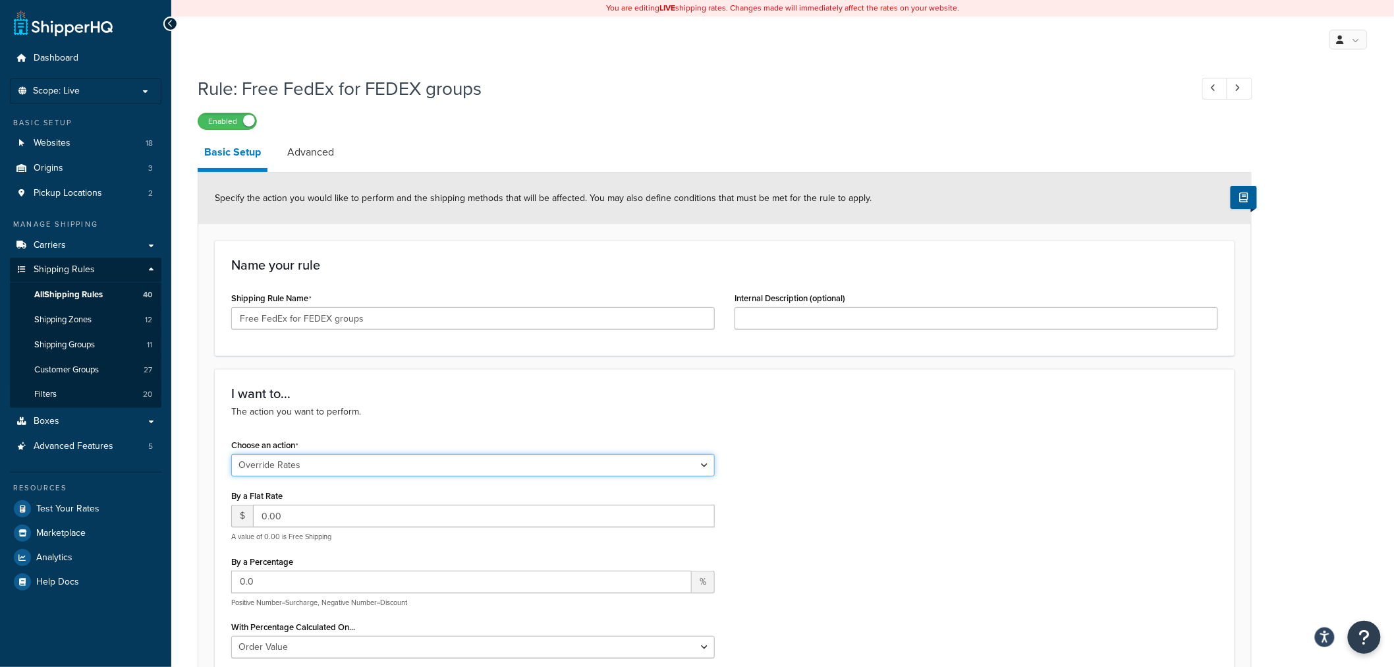
click at [353, 461] on select "Choose an action Override Rates Surcharge or discount rates Hide a shipping met…" at bounding box center [473, 465] width 484 height 22
click at [782, 422] on div "I want to... The action you want to perform. Choose an action Choose an action …" at bounding box center [725, 552] width 1020 height 366
click at [53, 294] on span "All Shipping Rules" at bounding box center [68, 294] width 69 height 11
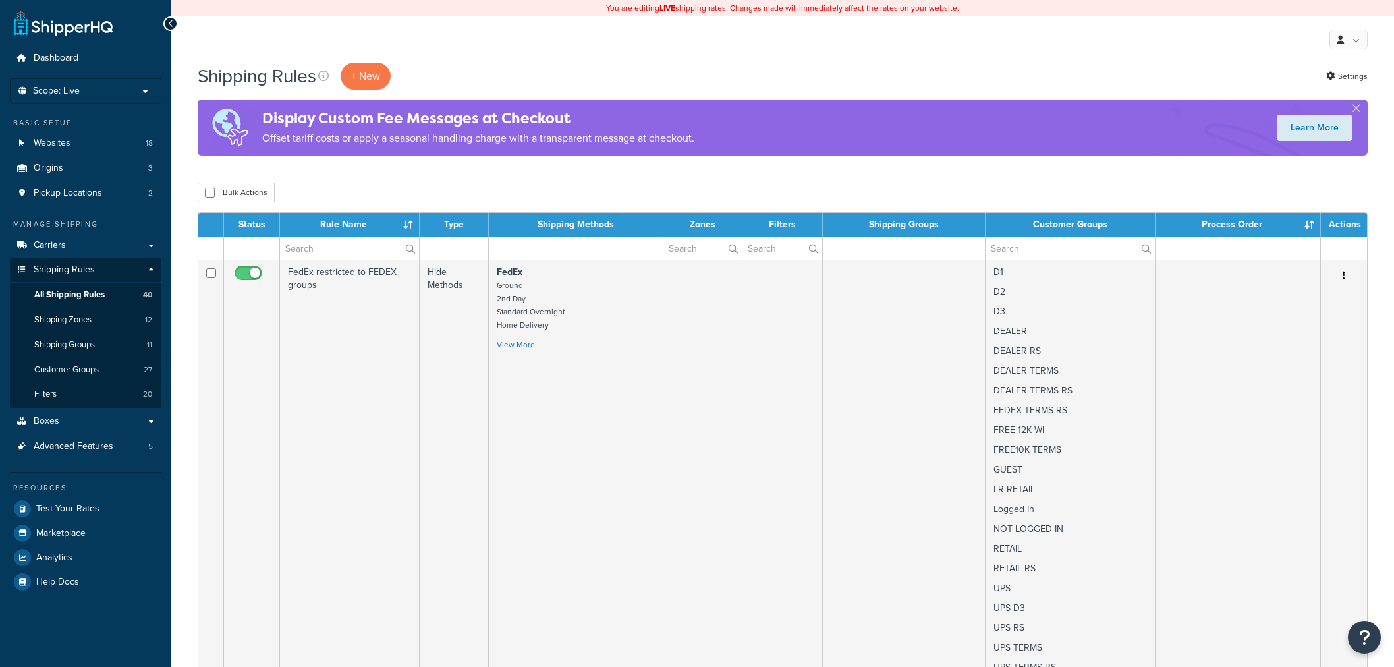
select select "100"
